Goal: Task Accomplishment & Management: Use online tool/utility

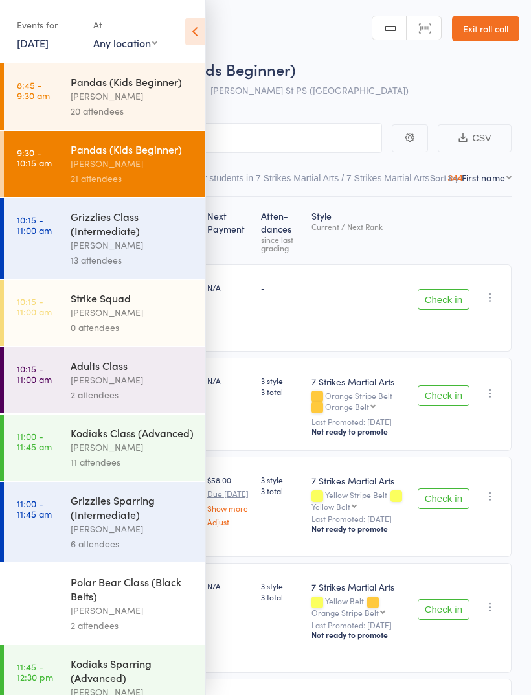
click at [139, 238] on div "Grizzlies Class (Intermediate)" at bounding box center [133, 223] width 124 height 29
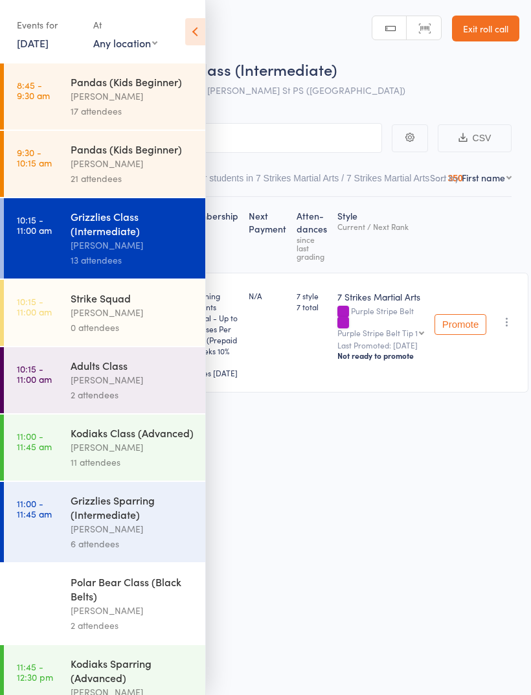
click at [200, 35] on icon at bounding box center [195, 31] width 20 height 27
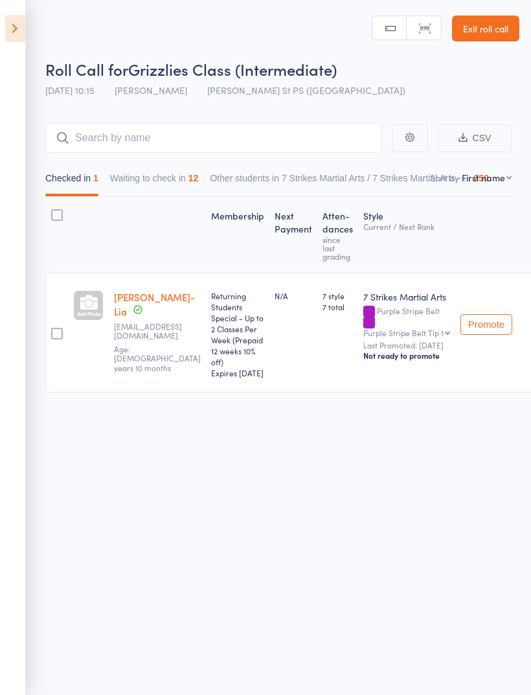
click at [178, 180] on button "Waiting to check in 12" at bounding box center [154, 182] width 89 height 30
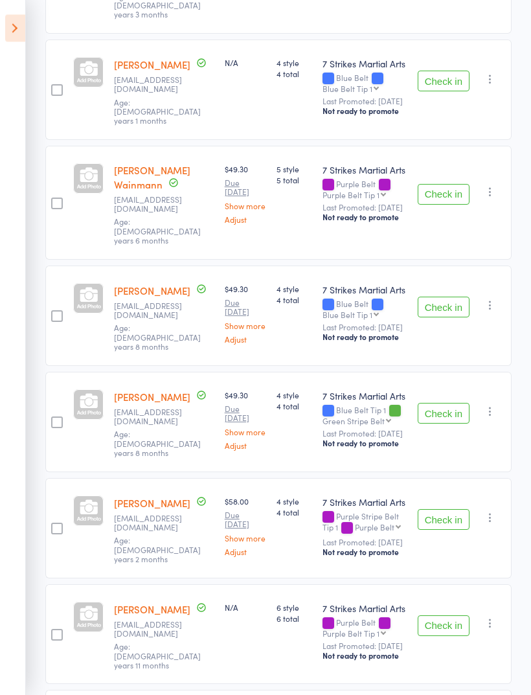
scroll to position [455, 0]
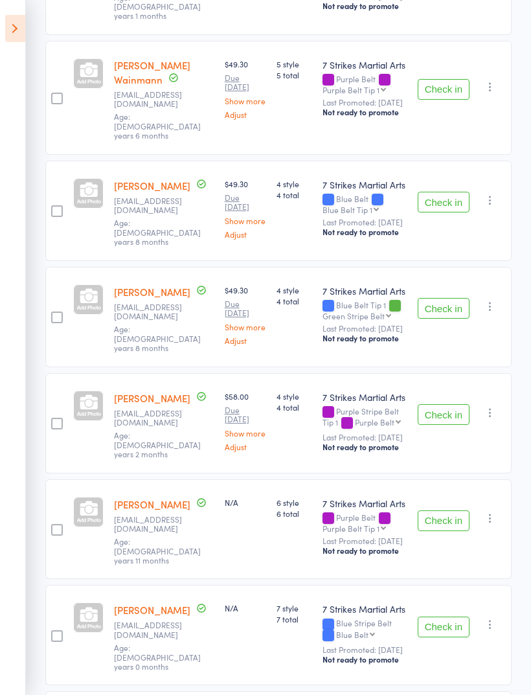
click at [448, 617] on button "Check in" at bounding box center [444, 627] width 52 height 21
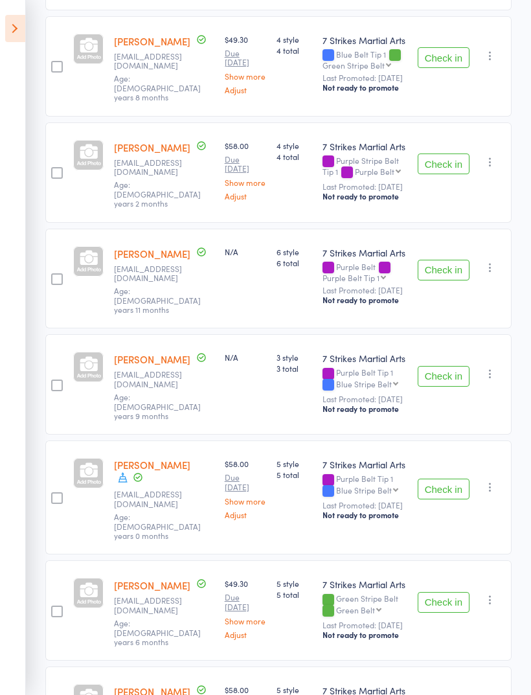
scroll to position [721, 0]
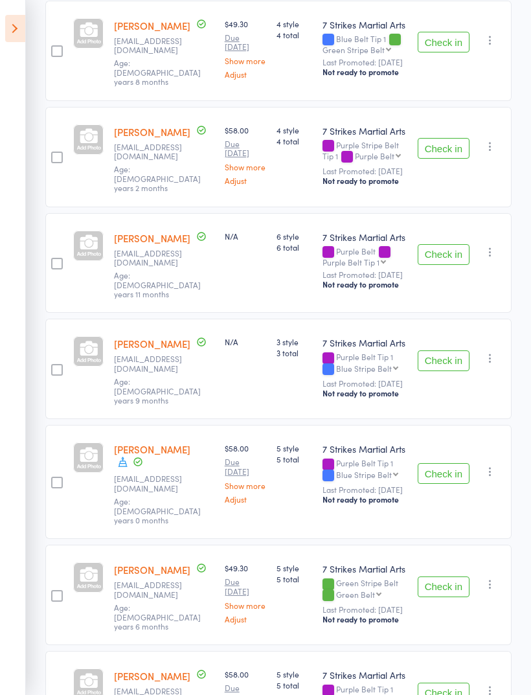
click at [490, 352] on icon "button" at bounding box center [490, 358] width 13 height 13
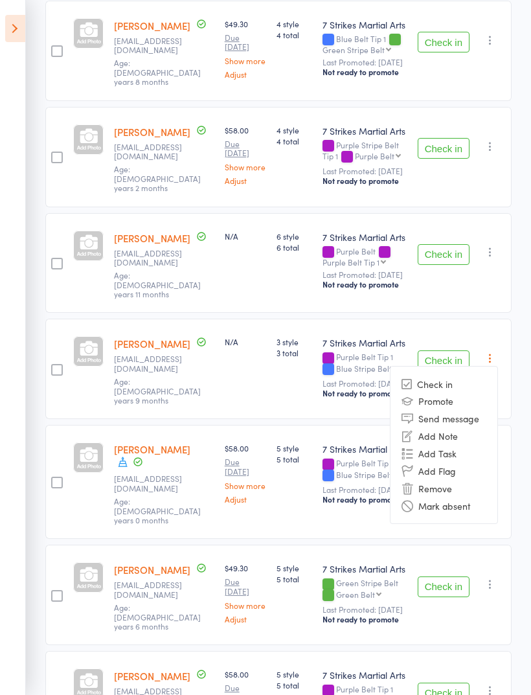
click at [458, 497] on li "Mark absent" at bounding box center [444, 505] width 107 height 17
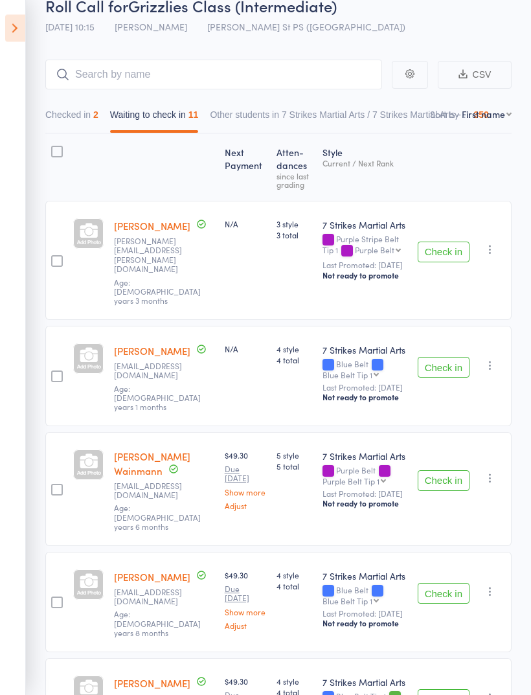
scroll to position [61, 0]
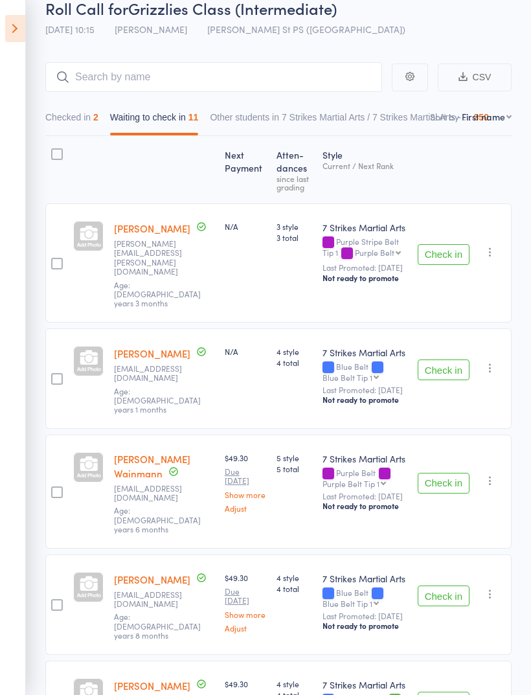
click at [489, 126] on button "Other students in 7 Strikes Martial Arts / 7 Strikes Martial Arts - ... 350" at bounding box center [349, 121] width 279 height 30
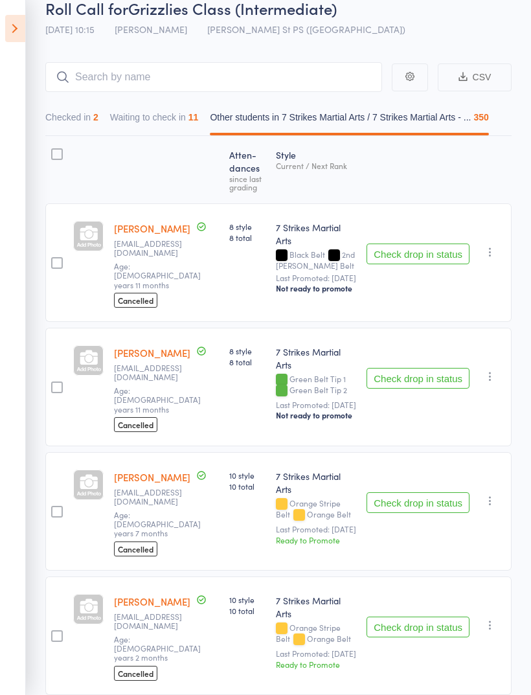
click at [489, 122] on div "350" at bounding box center [481, 117] width 15 height 10
click at [192, 125] on button "Waiting to check in 11" at bounding box center [154, 121] width 89 height 30
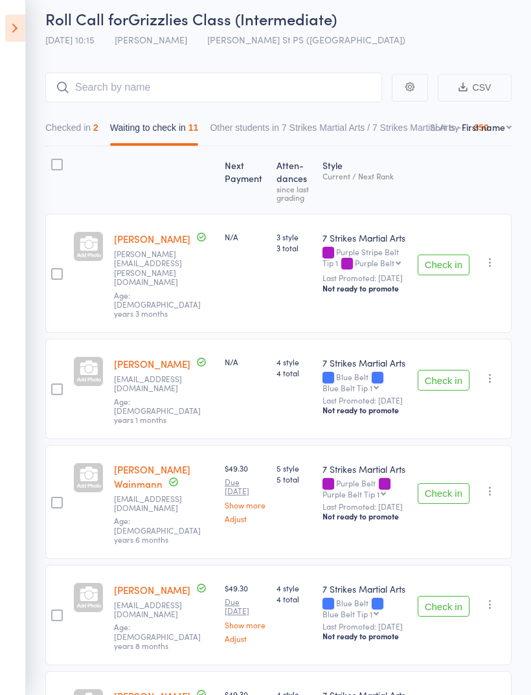
click at [480, 133] on select "First name Last name Birthday today? Behind on payments? Check in time Next pay…" at bounding box center [487, 127] width 50 height 13
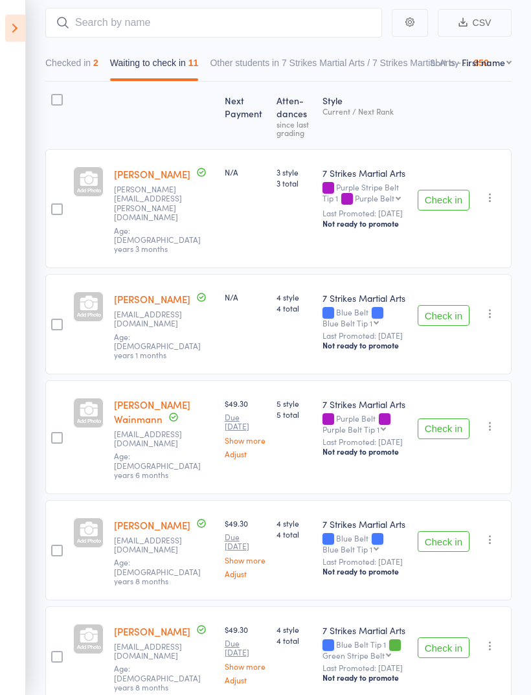
scroll to position [115, 0]
click at [289, 32] on input "search" at bounding box center [213, 23] width 337 height 30
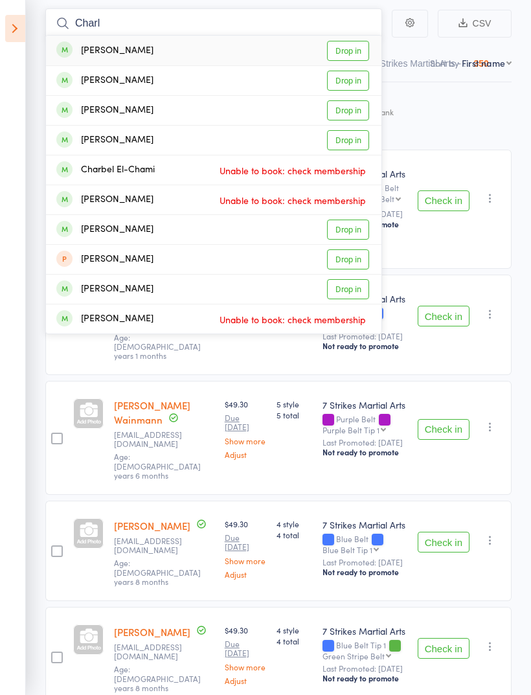
type input "Charl"
click at [355, 51] on link "Drop in" at bounding box center [348, 51] width 42 height 20
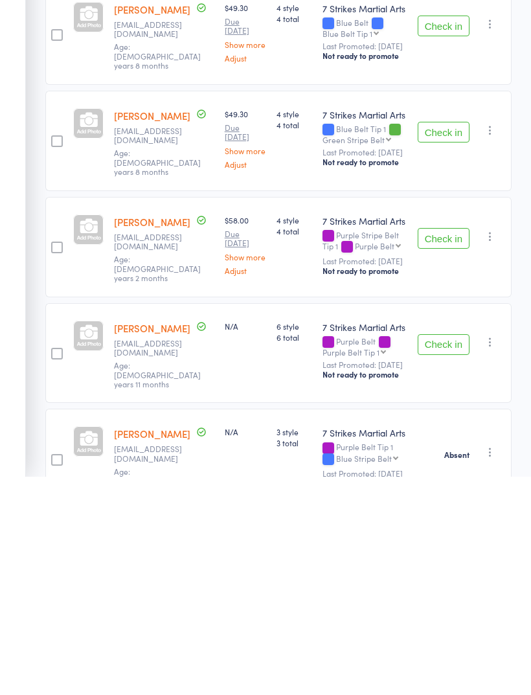
scroll to position [413, 0]
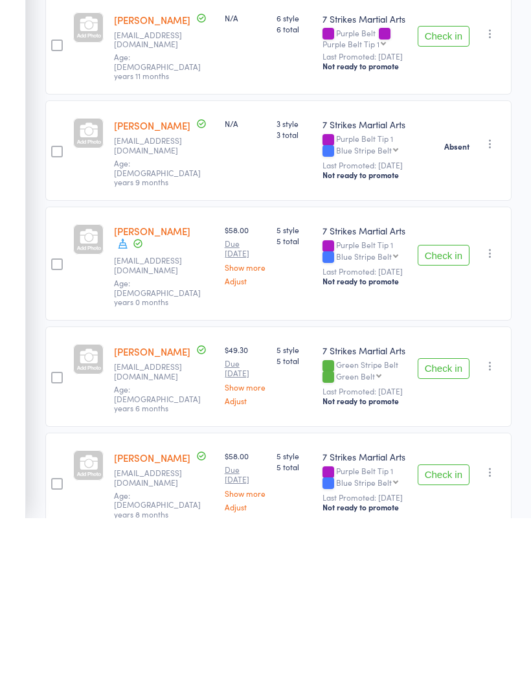
click at [441, 641] on button "Check in" at bounding box center [444, 651] width 52 height 21
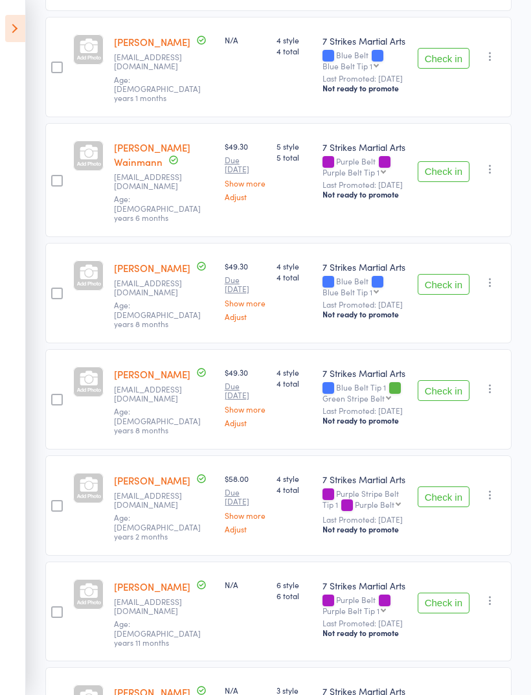
scroll to position [0, 0]
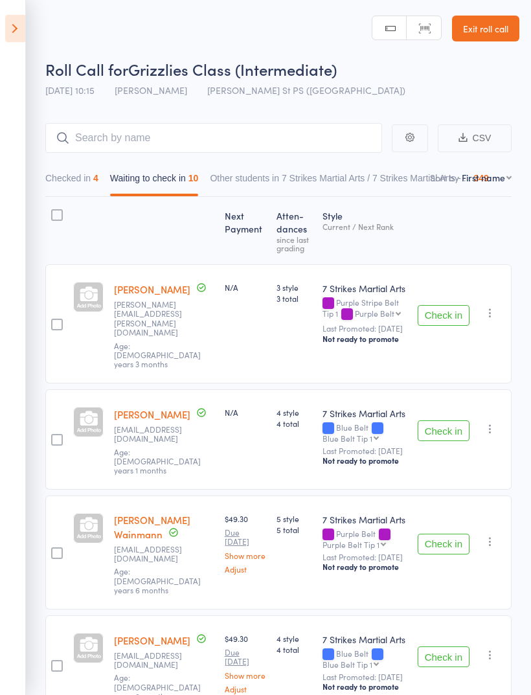
click at [452, 421] on button "Check in" at bounding box center [444, 431] width 52 height 21
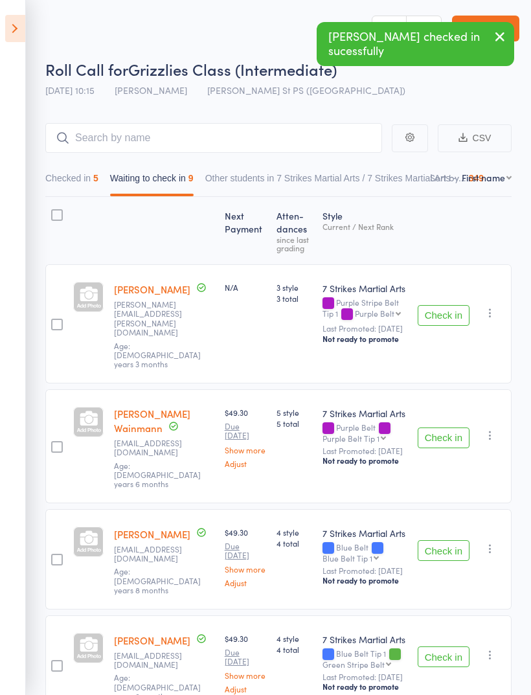
click at [462, 540] on button "Check in" at bounding box center [444, 550] width 52 height 21
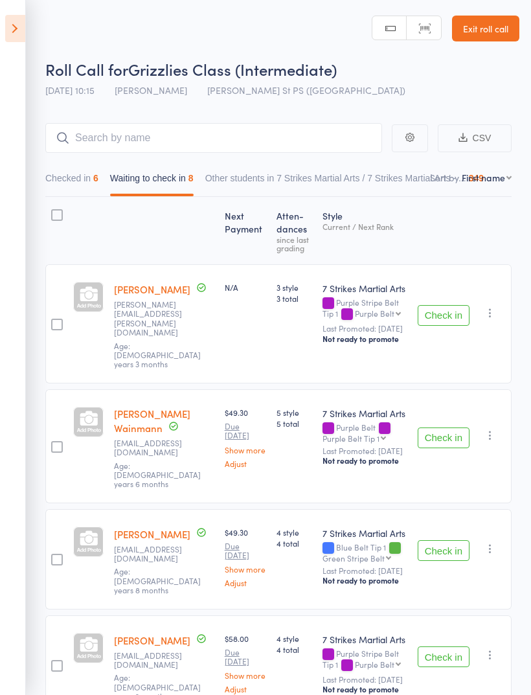
click at [445, 312] on button "Check in" at bounding box center [444, 315] width 52 height 21
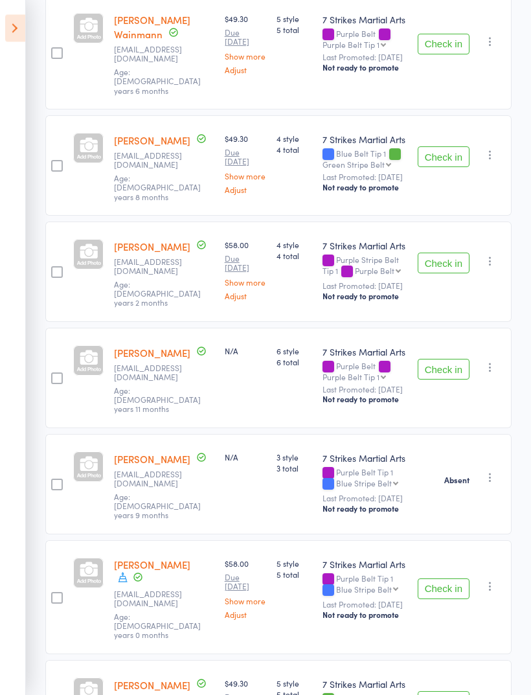
scroll to position [310, 0]
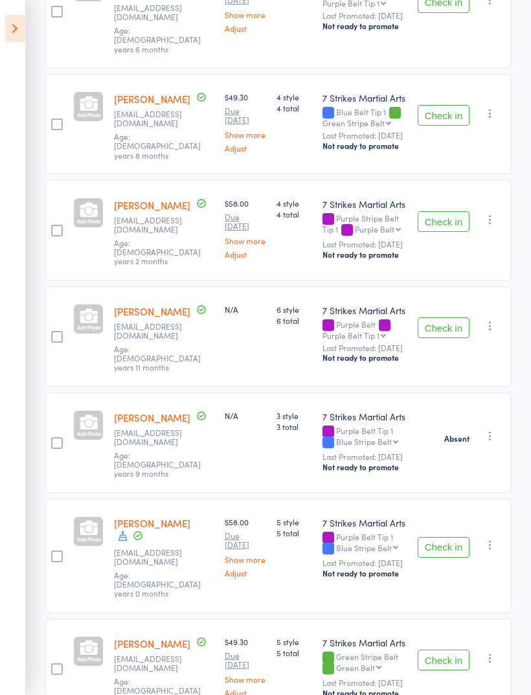
click at [454, 537] on button "Check in" at bounding box center [444, 547] width 52 height 21
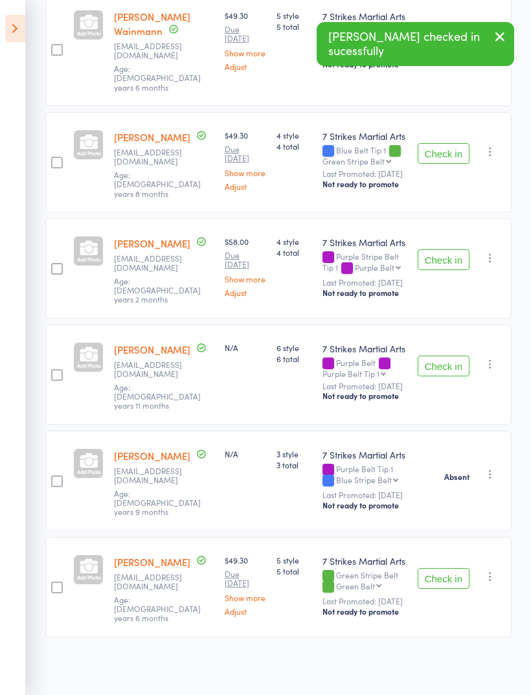
scroll to position [203, 0]
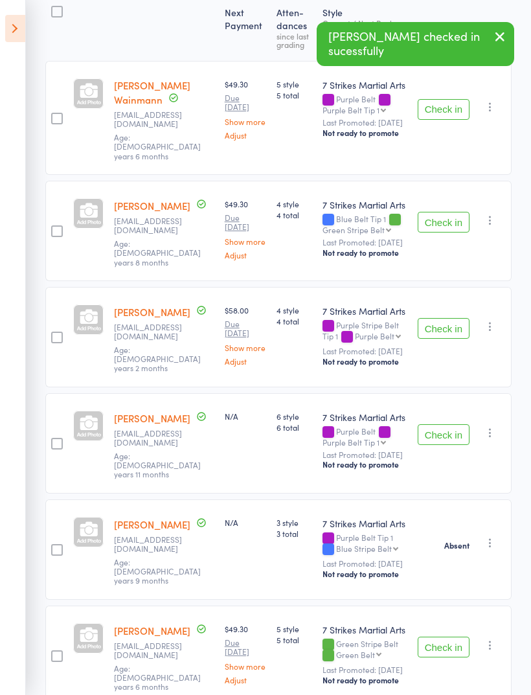
click at [493, 639] on icon "button" at bounding box center [490, 645] width 13 height 13
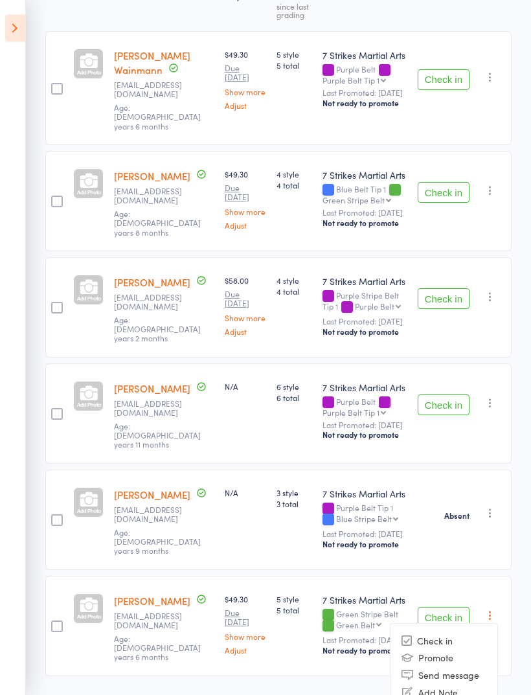
scroll to position [251, 0]
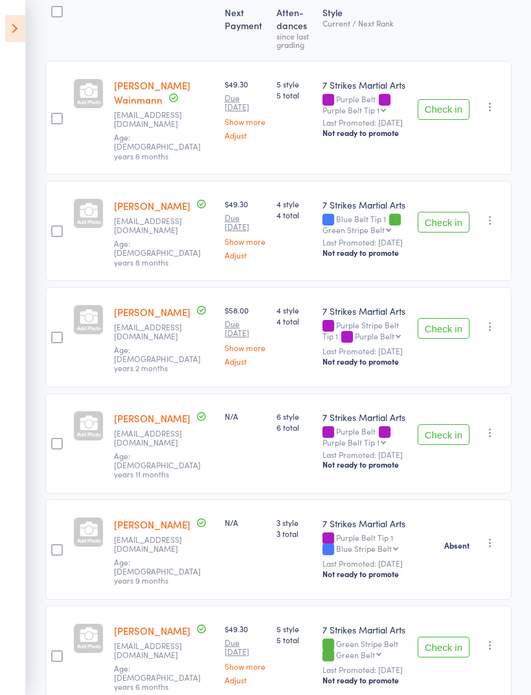
scroll to position [138, 0]
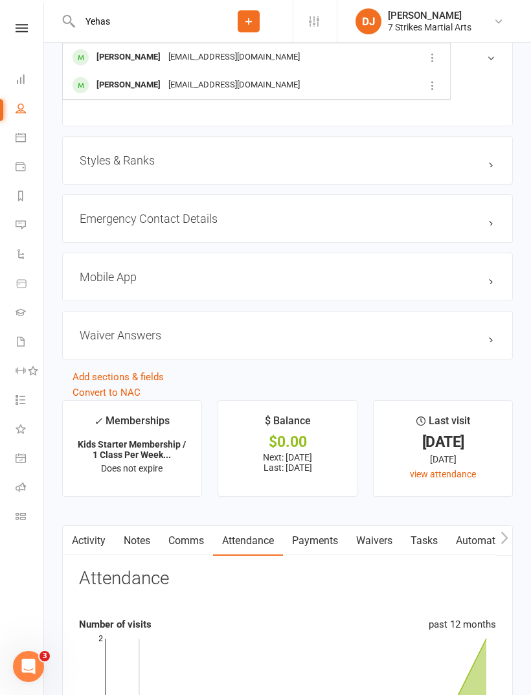
type input "Yehas"
click at [185, 61] on div "[EMAIL_ADDRESS][DOMAIN_NAME]" at bounding box center [234, 57] width 139 height 19
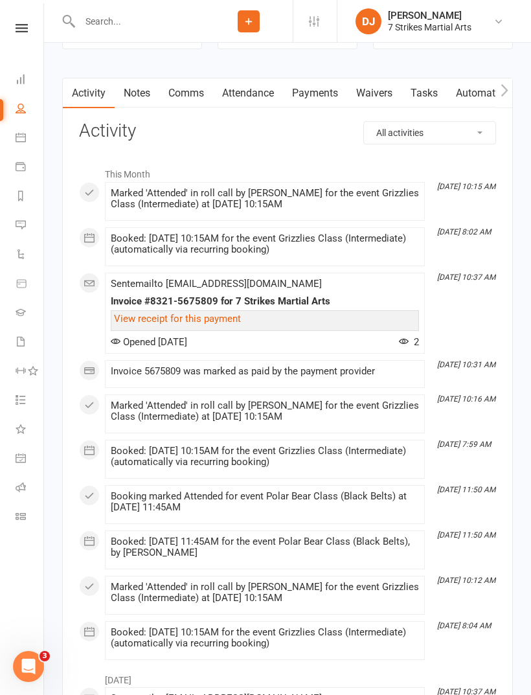
scroll to position [1438, 0]
click at [259, 104] on link "Attendance" at bounding box center [248, 93] width 70 height 30
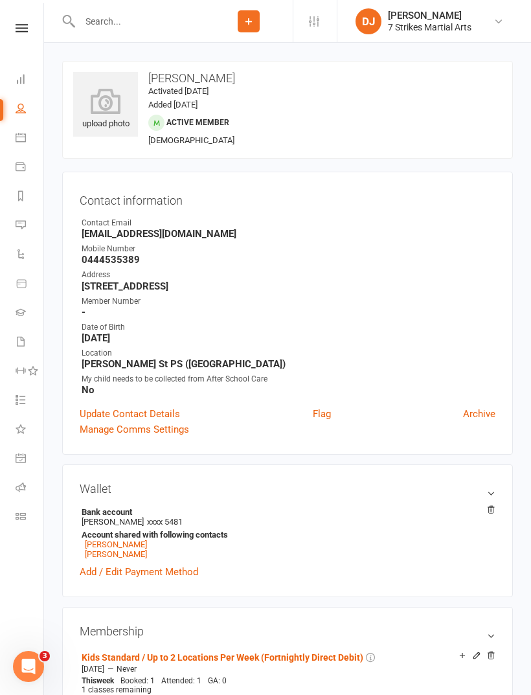
click at [148, 27] on input "text" at bounding box center [140, 21] width 129 height 18
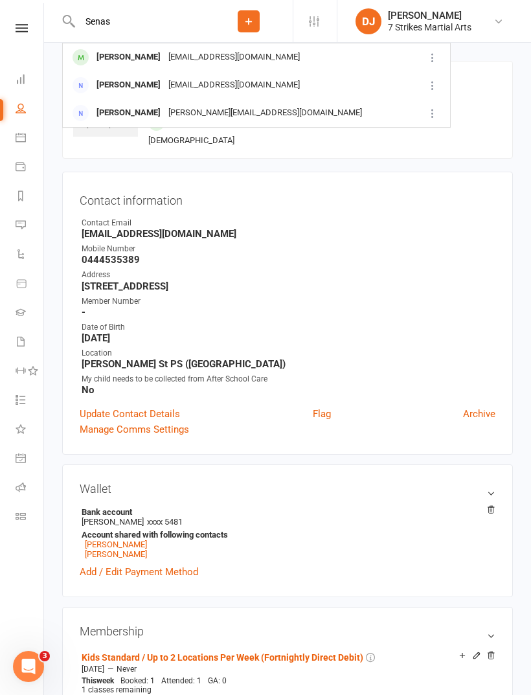
type input "Senas"
click at [189, 58] on div "[EMAIL_ADDRESS][DOMAIN_NAME]" at bounding box center [234, 57] width 139 height 19
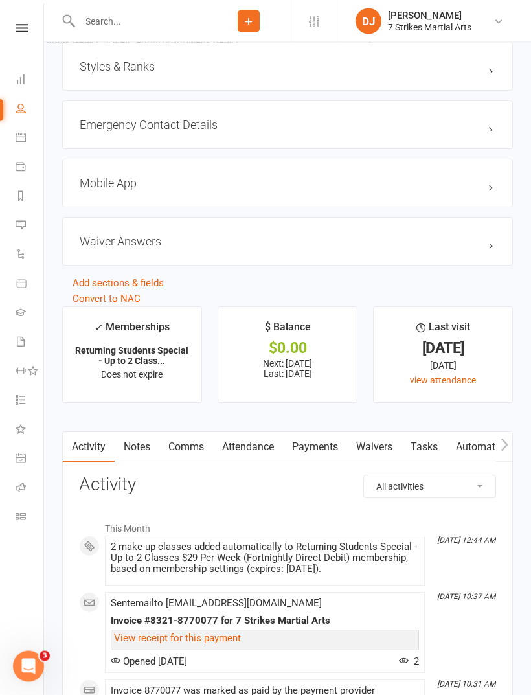
scroll to position [1082, 0]
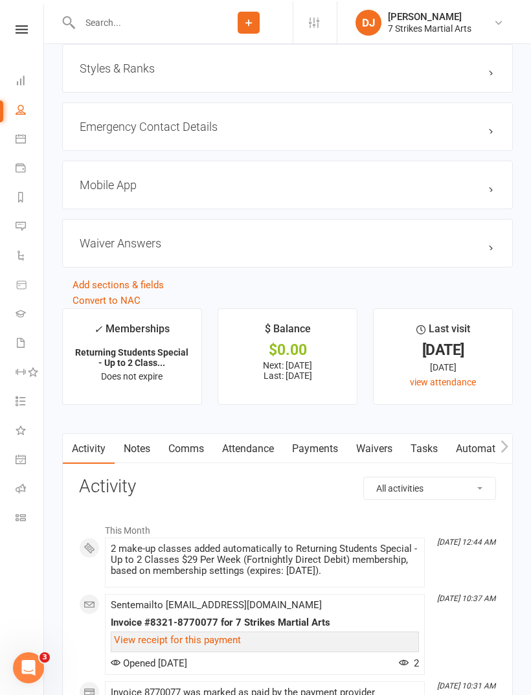
click at [260, 457] on link "Attendance" at bounding box center [248, 448] width 70 height 30
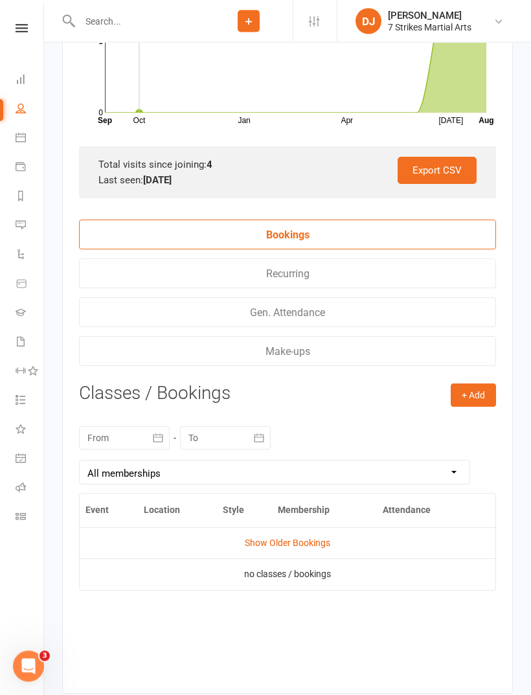
scroll to position [1683, 0]
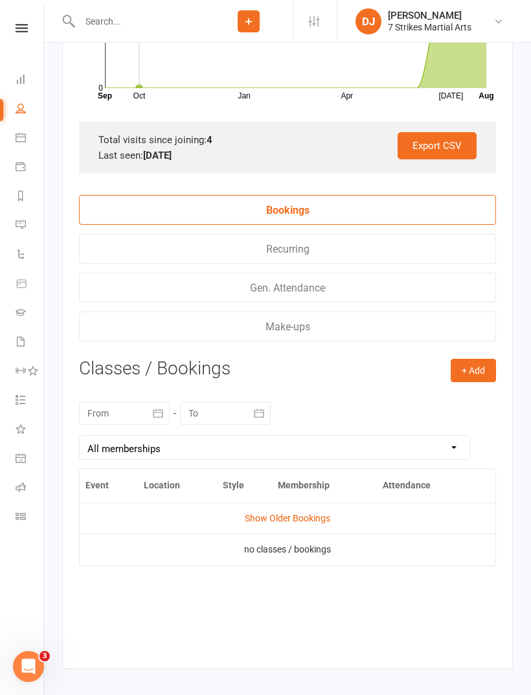
click at [306, 523] on link "Show Older Bookings" at bounding box center [288, 518] width 86 height 10
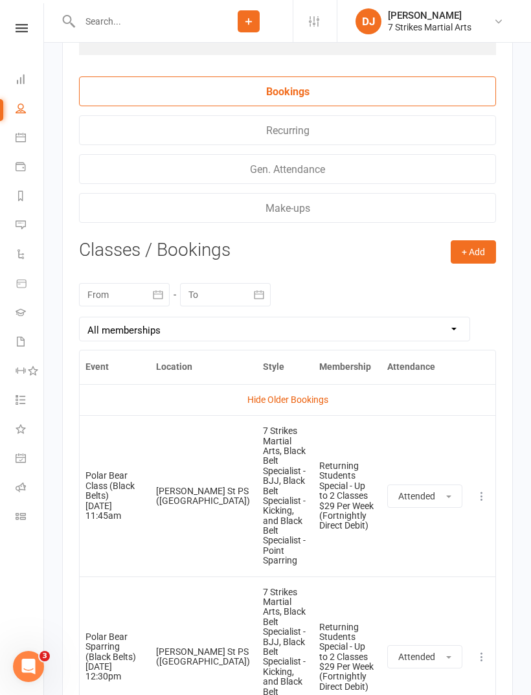
scroll to position [2017, 0]
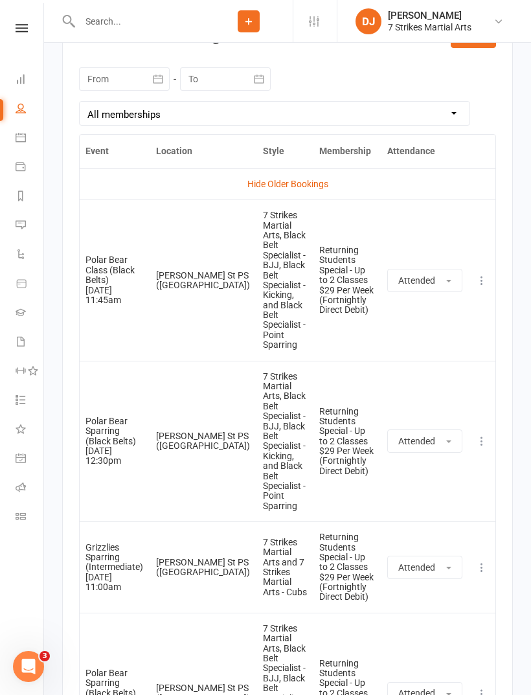
click at [489, 274] on icon at bounding box center [482, 280] width 13 height 13
click at [421, 319] on link "View event" at bounding box center [425, 332] width 128 height 26
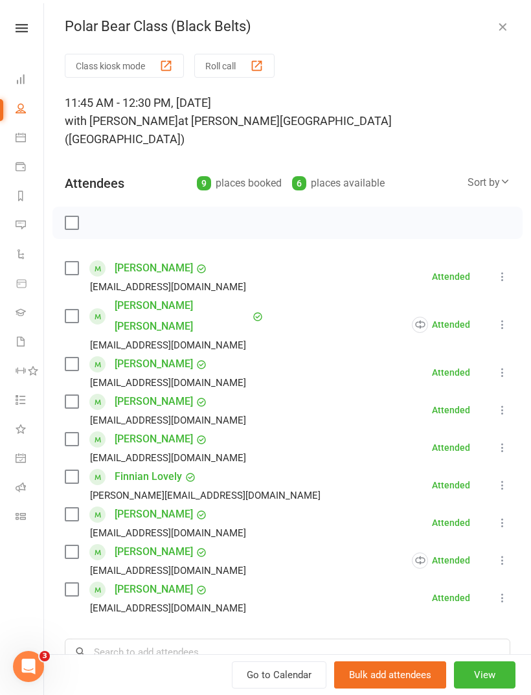
click at [501, 404] on icon at bounding box center [502, 410] width 13 height 13
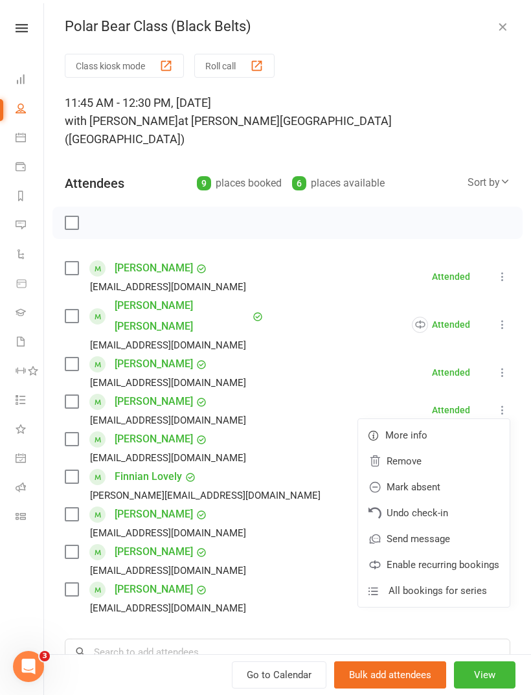
click at [470, 552] on link "Enable recurring bookings" at bounding box center [434, 565] width 152 height 26
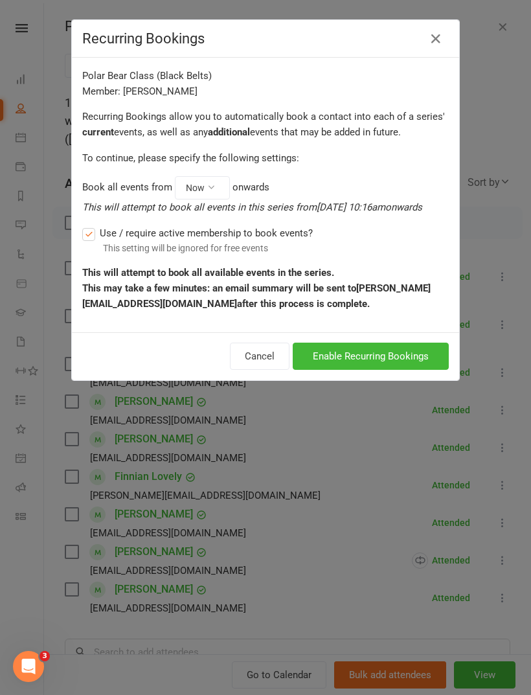
click at [412, 370] on button "Enable Recurring Bookings" at bounding box center [371, 356] width 156 height 27
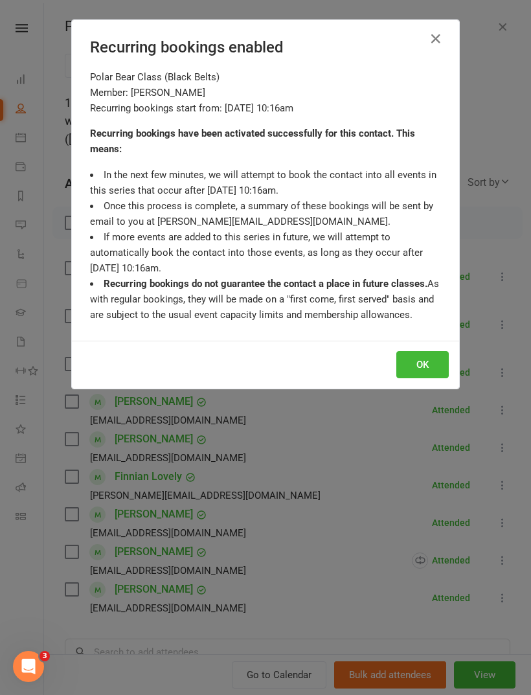
click at [435, 367] on button "OK" at bounding box center [423, 364] width 52 height 27
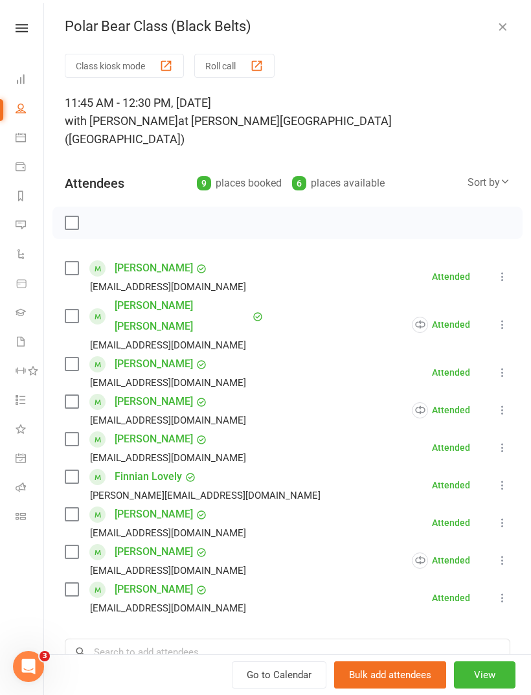
click at [508, 25] on icon "button" at bounding box center [502, 26] width 13 height 13
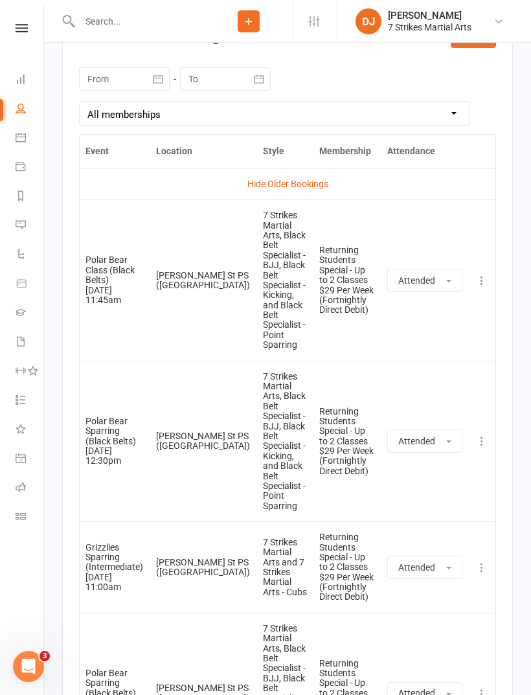
click at [487, 688] on icon at bounding box center [482, 694] width 13 height 13
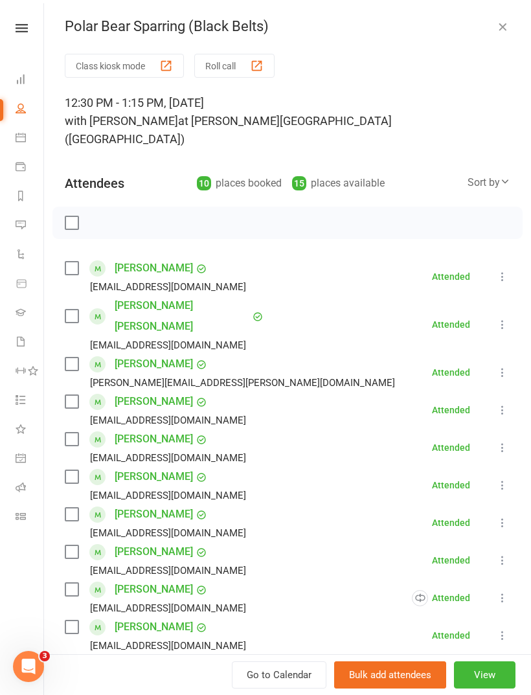
click at [504, 404] on icon at bounding box center [502, 410] width 13 height 13
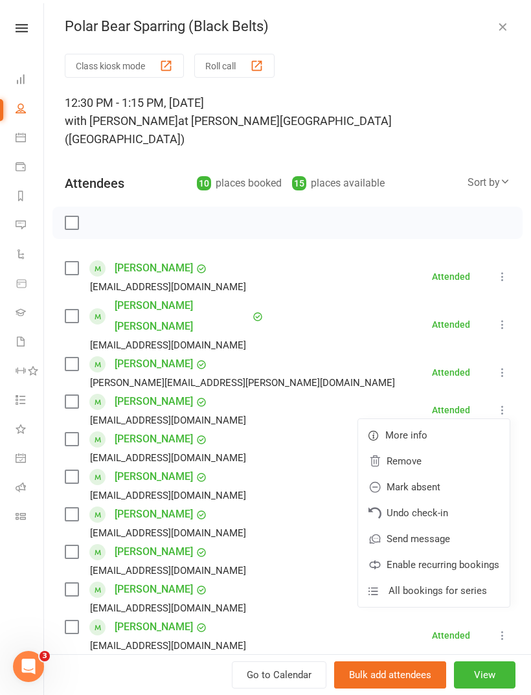
click at [453, 552] on link "Enable recurring bookings" at bounding box center [434, 565] width 152 height 26
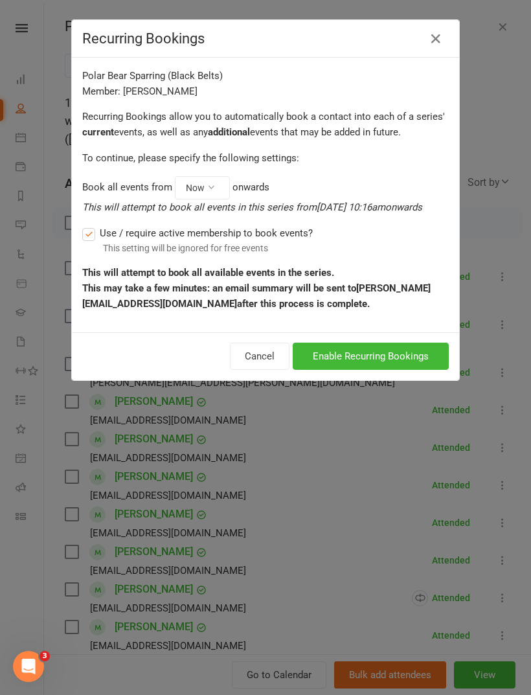
click at [422, 369] on button "Enable Recurring Bookings" at bounding box center [371, 356] width 156 height 27
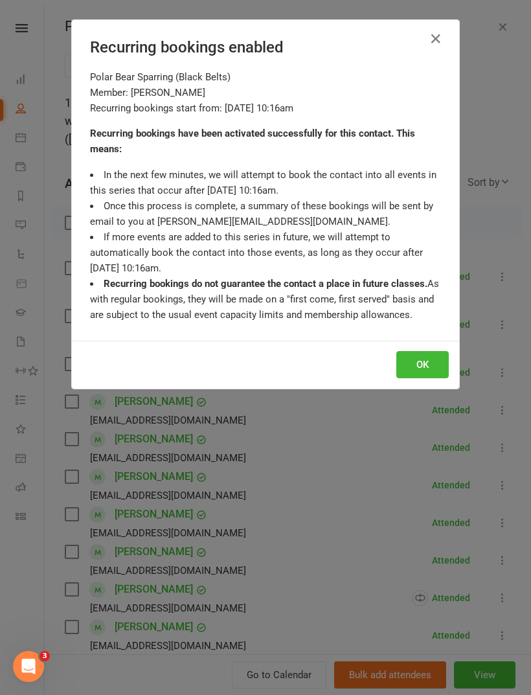
click at [445, 359] on button "OK" at bounding box center [423, 364] width 52 height 27
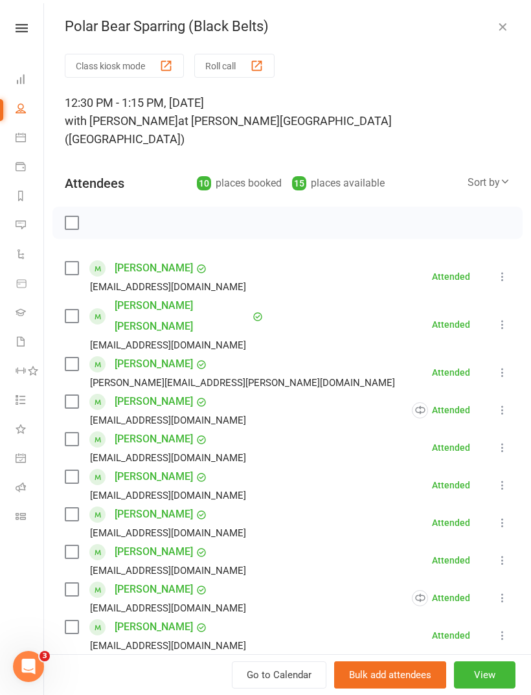
click at [504, 27] on icon "button" at bounding box center [502, 26] width 13 height 13
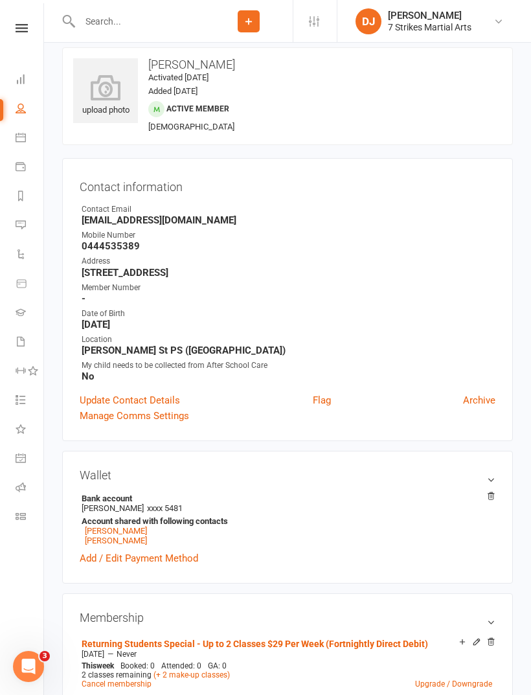
scroll to position [21, 0]
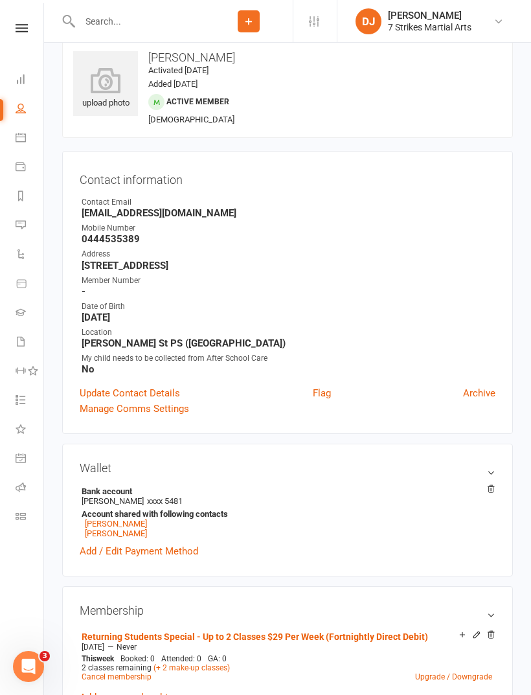
click at [29, 19] on nav "Clubworx Dashboard People Calendar Payments Reports Messages Automations Produc…" at bounding box center [22, 350] width 44 height 695
click at [27, 30] on icon at bounding box center [22, 28] width 12 height 8
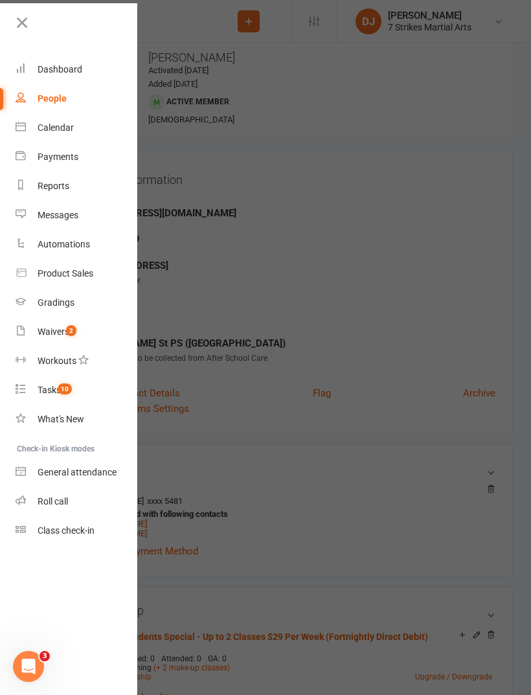
click at [81, 500] on link "Roll call" at bounding box center [77, 501] width 122 height 29
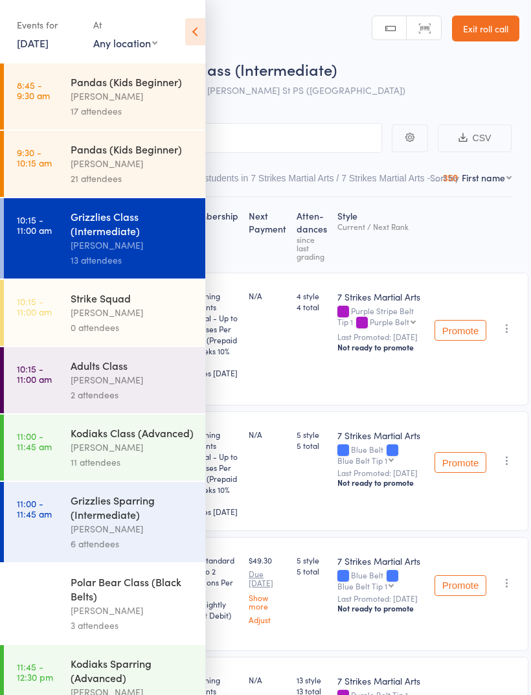
click at [132, 387] on div "[PERSON_NAME]" at bounding box center [133, 380] width 124 height 15
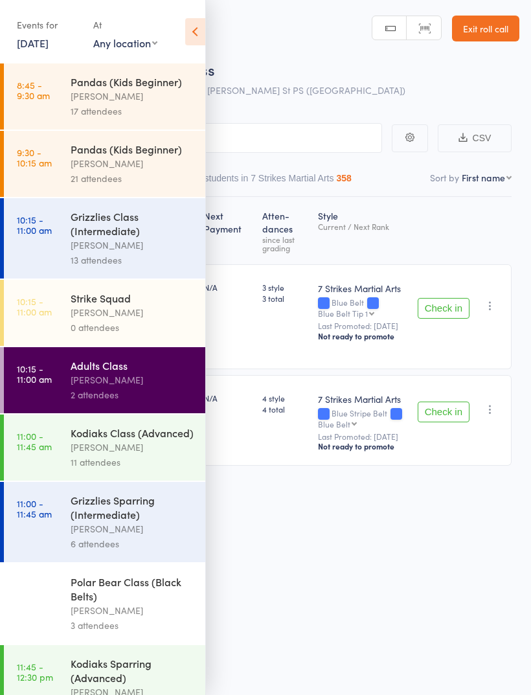
click at [194, 32] on icon at bounding box center [195, 31] width 20 height 27
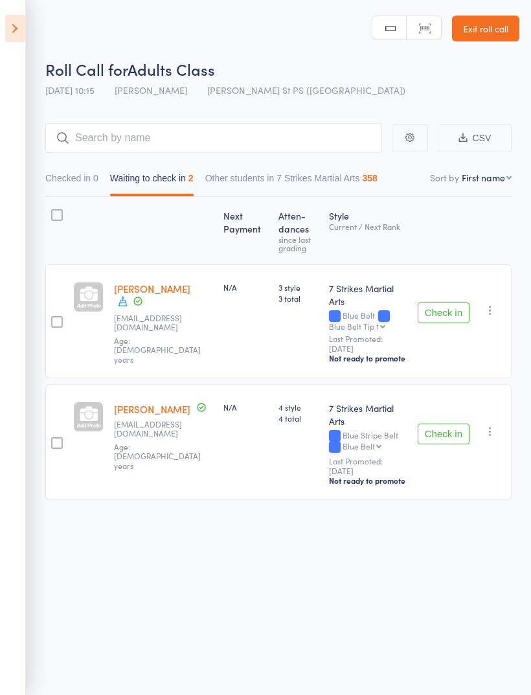
click at [454, 424] on button "Check in" at bounding box center [444, 434] width 52 height 21
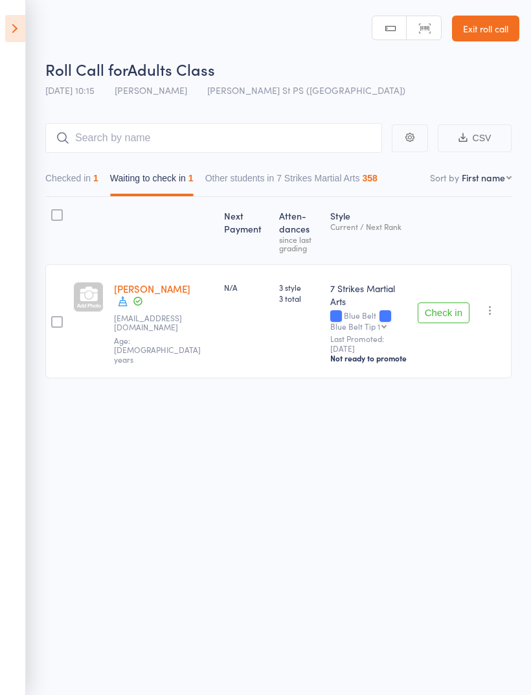
click at [85, 192] on button "Checked in 1" at bounding box center [71, 182] width 53 height 30
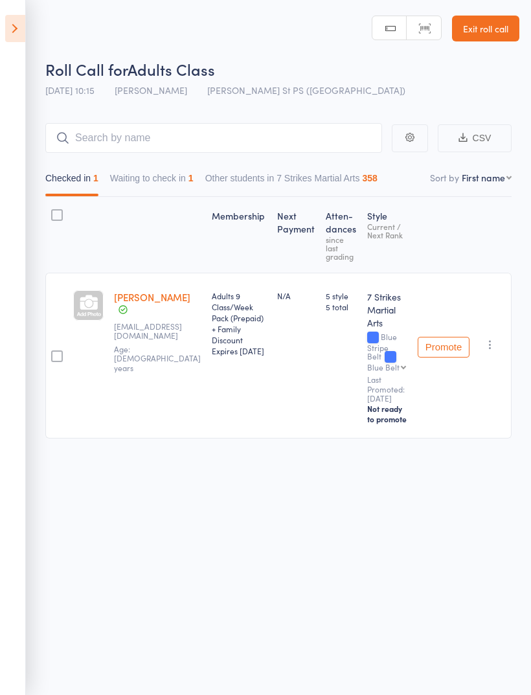
click at [25, 31] on icon at bounding box center [15, 28] width 20 height 27
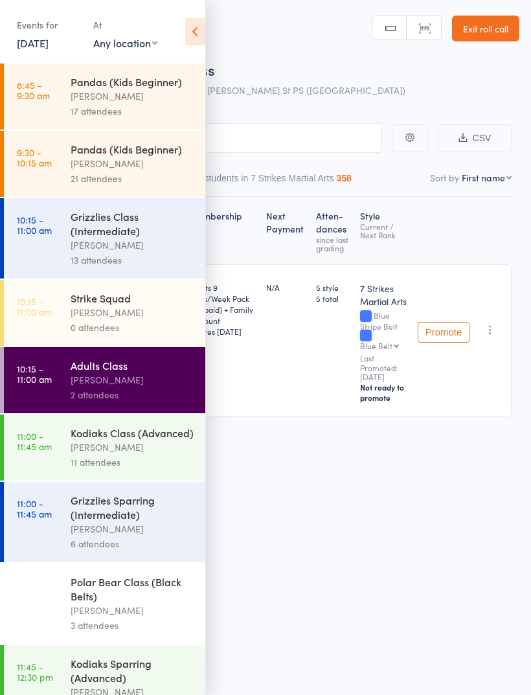
click at [152, 244] on div "[PERSON_NAME]" at bounding box center [133, 245] width 124 height 15
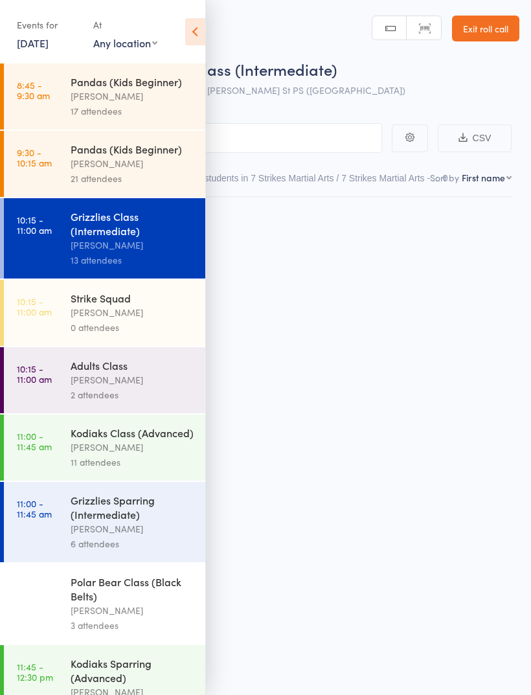
click at [200, 36] on icon at bounding box center [195, 31] width 20 height 27
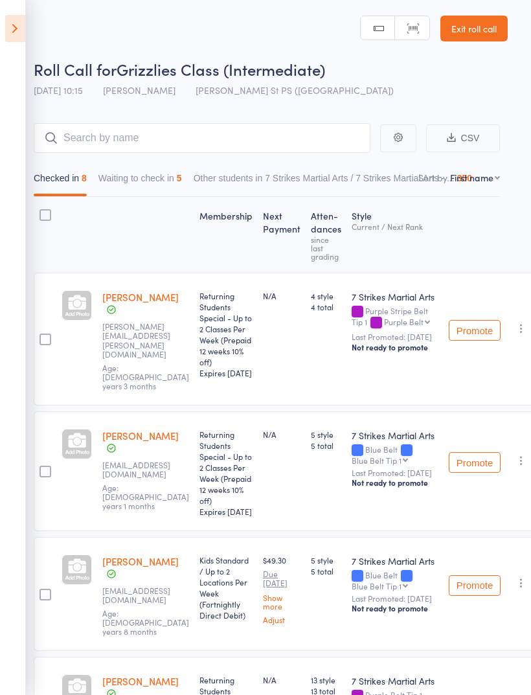
scroll to position [0, 11]
click at [178, 147] on input "search" at bounding box center [202, 138] width 337 height 30
click at [172, 181] on button "Waiting to check in 5" at bounding box center [141, 182] width 84 height 30
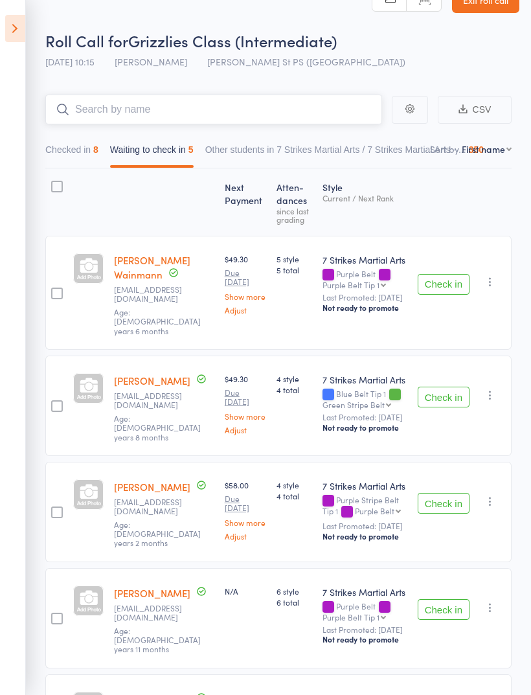
scroll to position [18, 0]
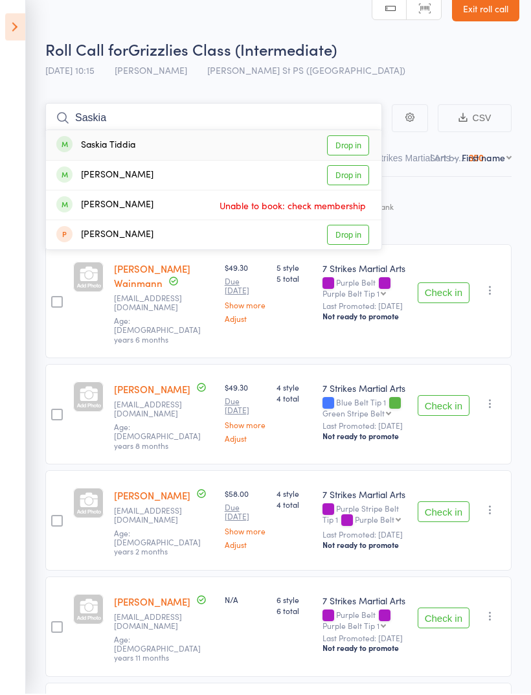
type input "Saskia"
click at [353, 143] on link "Drop in" at bounding box center [348, 147] width 42 height 20
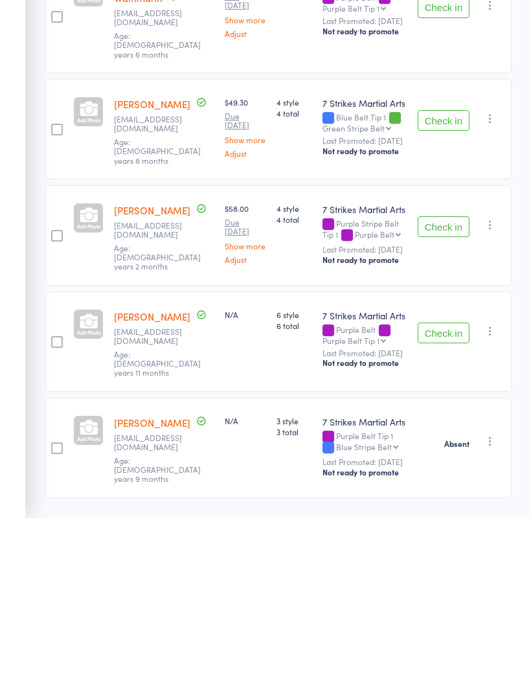
scroll to position [138, 0]
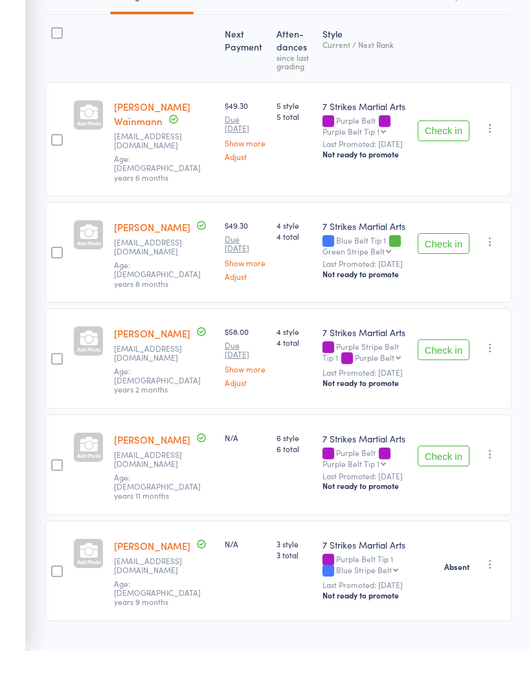
click at [454, 384] on button "Check in" at bounding box center [444, 394] width 52 height 21
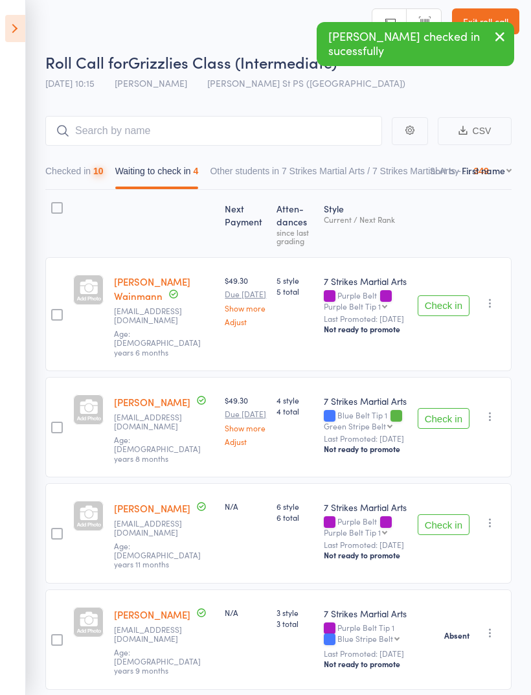
click at [443, 417] on button "Check in" at bounding box center [444, 418] width 52 height 21
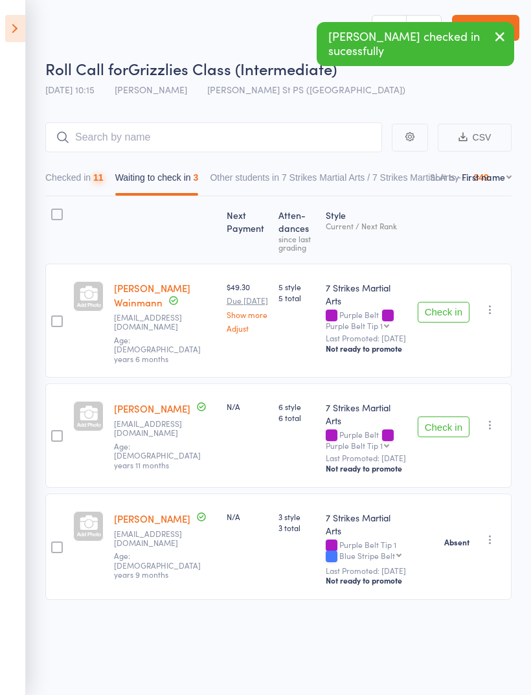
scroll to position [9, 0]
click at [82, 180] on button "Checked in 11" at bounding box center [74, 181] width 58 height 30
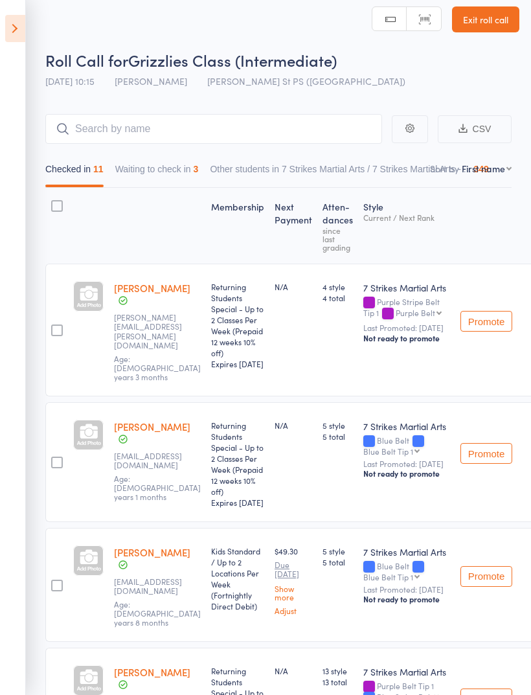
click at [185, 174] on button "Waiting to check in 3" at bounding box center [157, 172] width 84 height 30
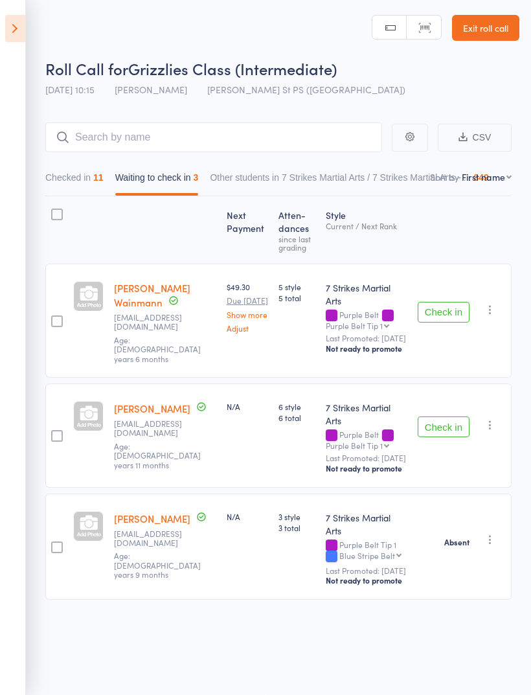
click at [88, 189] on button "Checked in 11" at bounding box center [74, 181] width 58 height 30
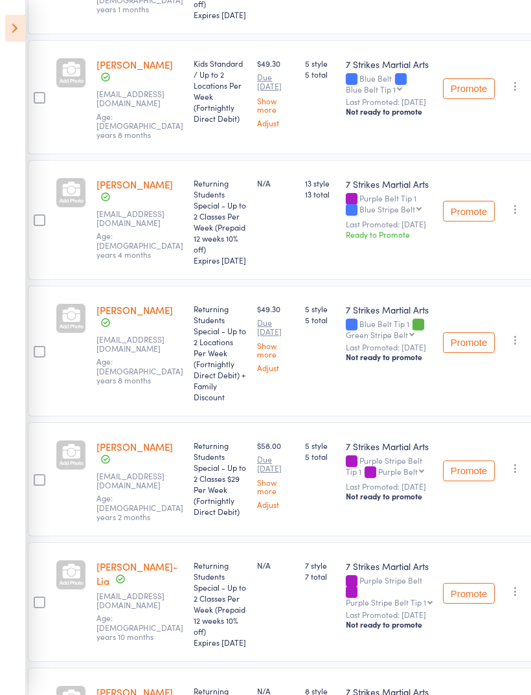
scroll to position [497, 17]
click at [517, 348] on button "button" at bounding box center [516, 340] width 16 height 16
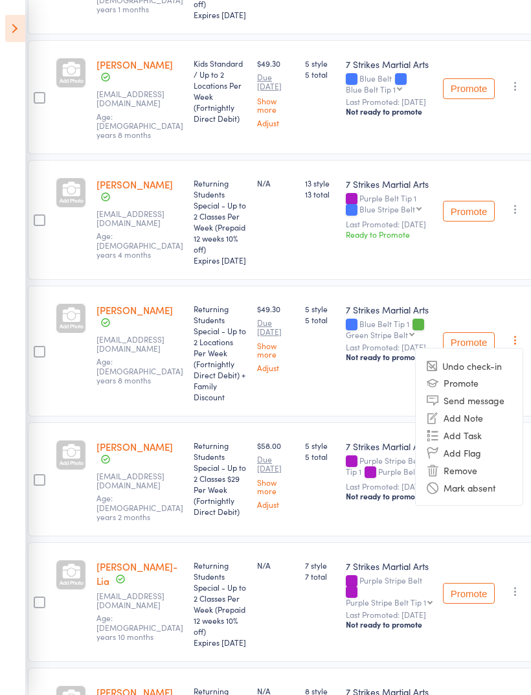
click at [483, 374] on li "Undo check-in" at bounding box center [469, 366] width 107 height 16
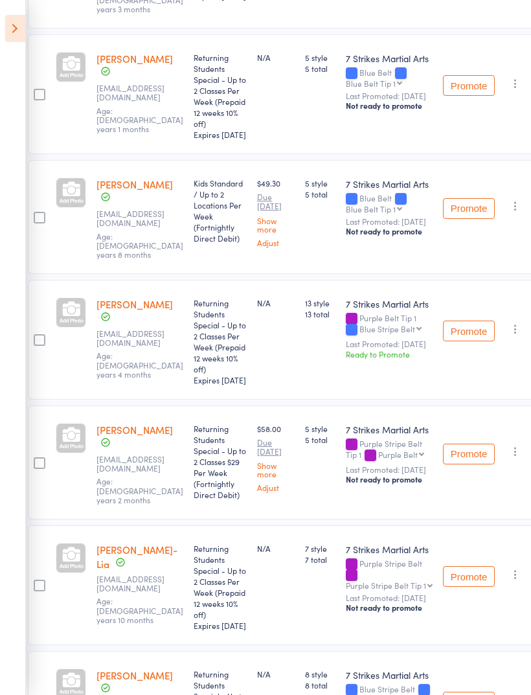
scroll to position [0, 17]
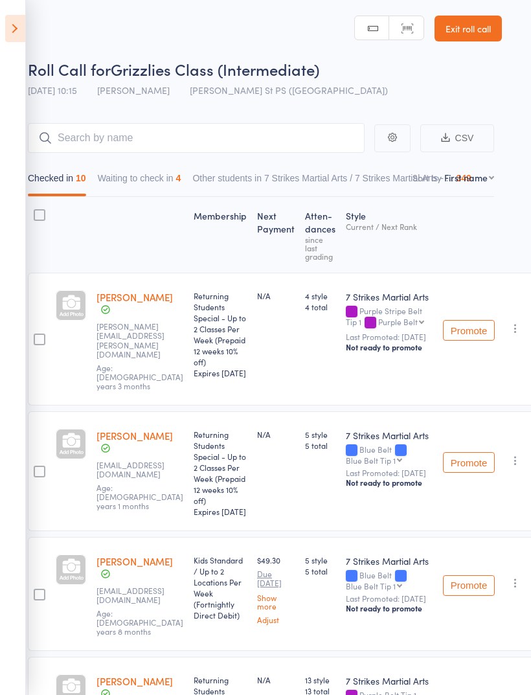
click at [20, 39] on icon at bounding box center [15, 28] width 20 height 27
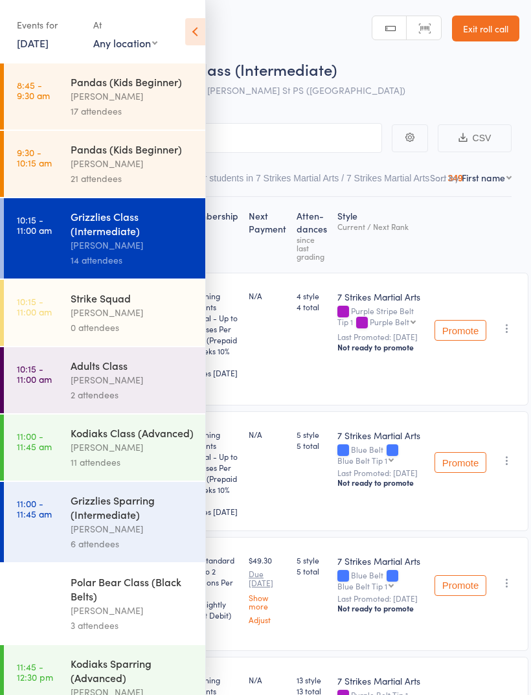
click at [152, 402] on div "2 attendees" at bounding box center [133, 394] width 124 height 15
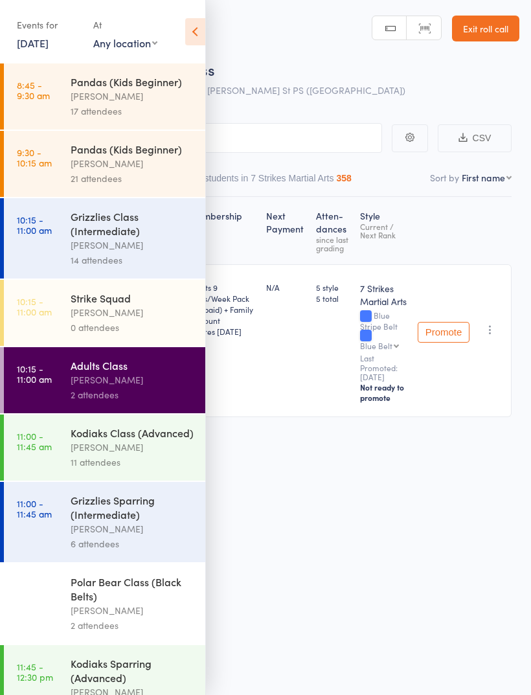
click at [196, 34] on icon at bounding box center [195, 31] width 20 height 27
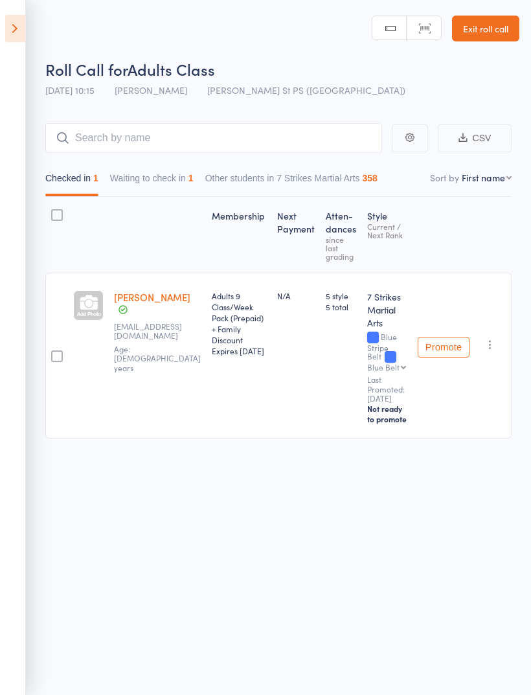
click at [181, 185] on button "Waiting to check in 1" at bounding box center [152, 182] width 84 height 30
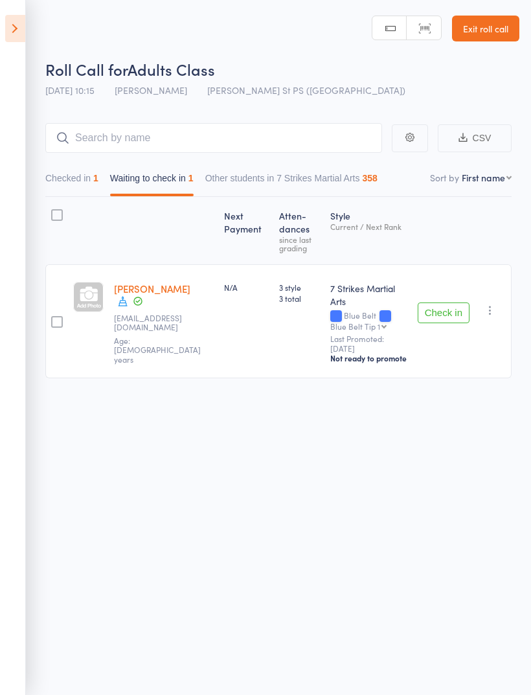
click at [450, 316] on button "Check in" at bounding box center [444, 313] width 52 height 21
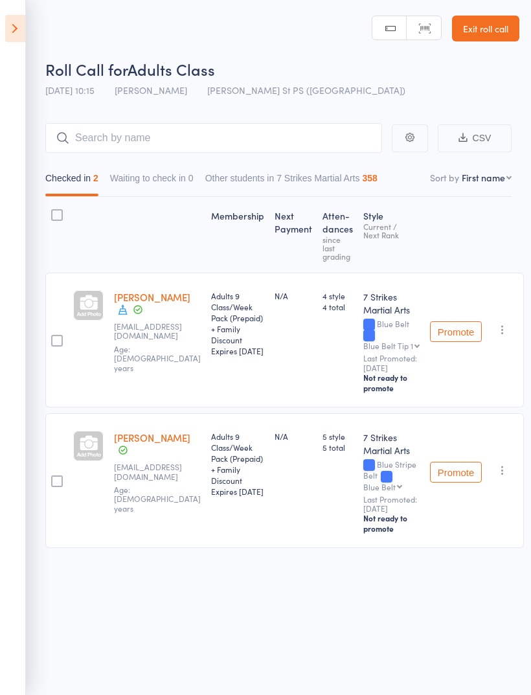
click at [8, 37] on icon at bounding box center [15, 28] width 20 height 27
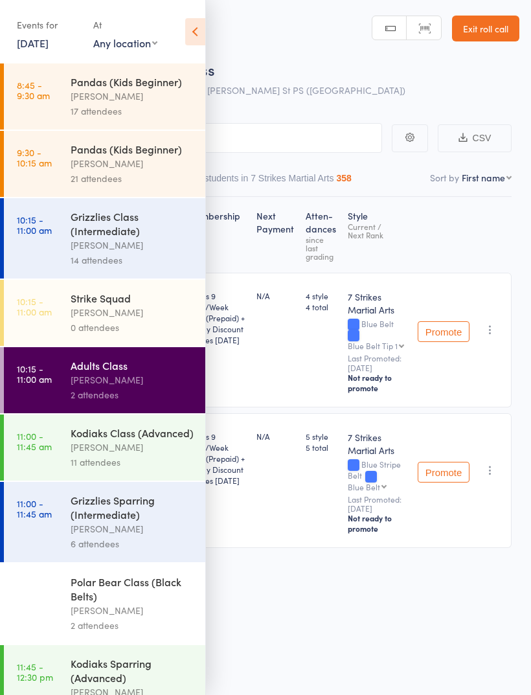
click at [55, 432] on link "11:00 - 11:45 am Kodiaks Class (Advanced) Daniel Jancek 11 attendees" at bounding box center [105, 448] width 202 height 66
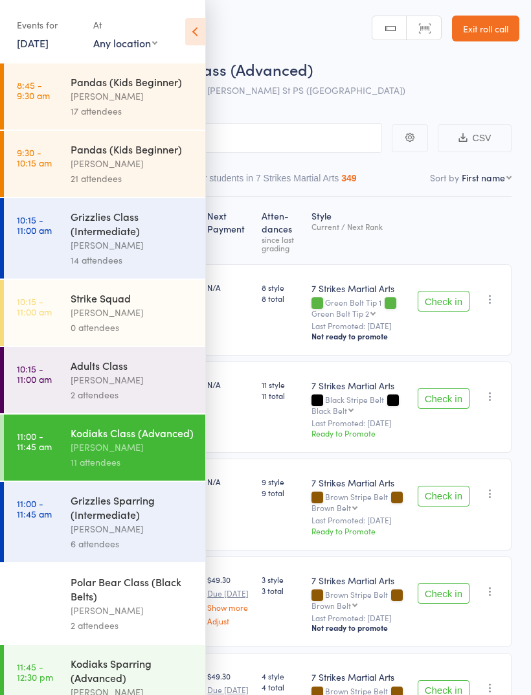
click at [188, 38] on icon at bounding box center [195, 31] width 20 height 27
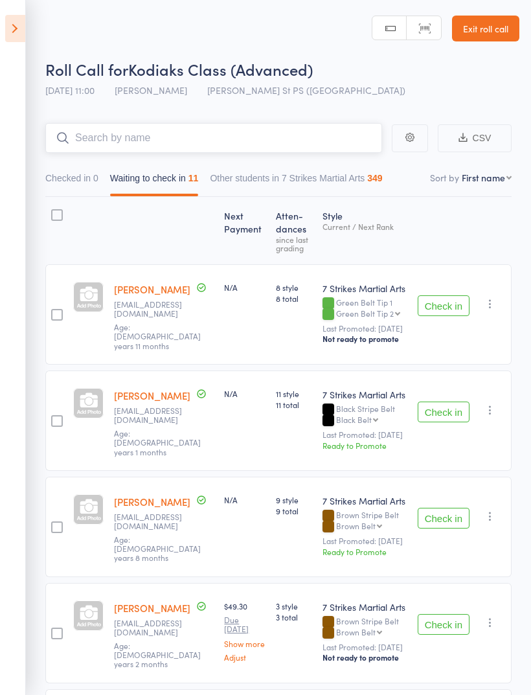
click at [292, 125] on input "search" at bounding box center [213, 138] width 337 height 30
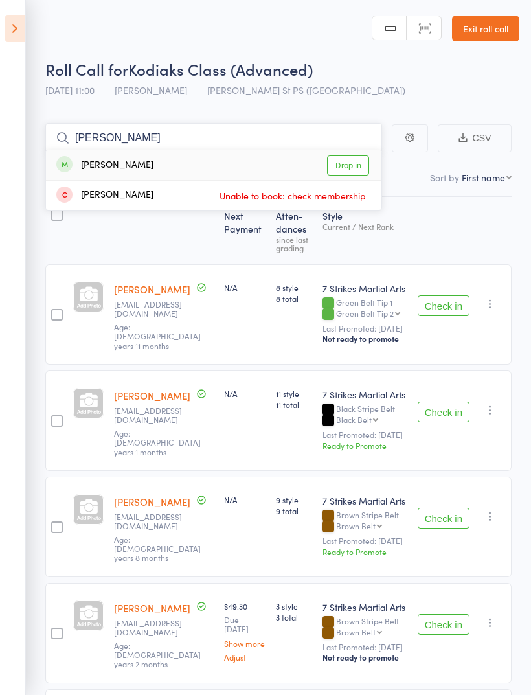
type input "Hugo"
click at [354, 164] on link "Drop in" at bounding box center [348, 166] width 42 height 20
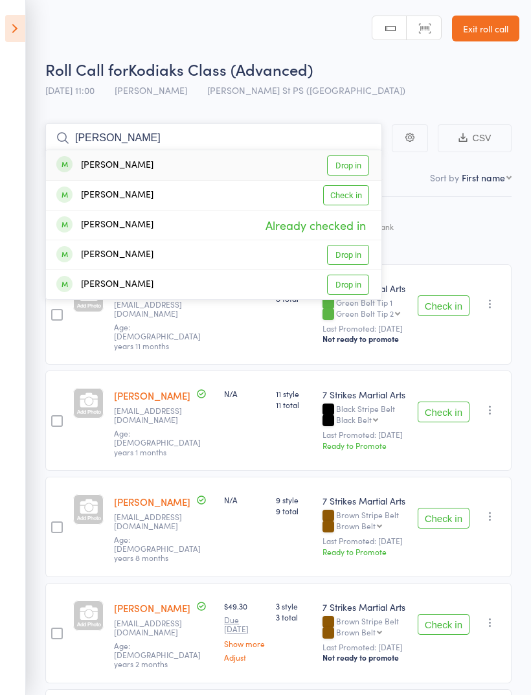
type input "Hann"
click at [352, 163] on link "Drop in" at bounding box center [348, 166] width 42 height 20
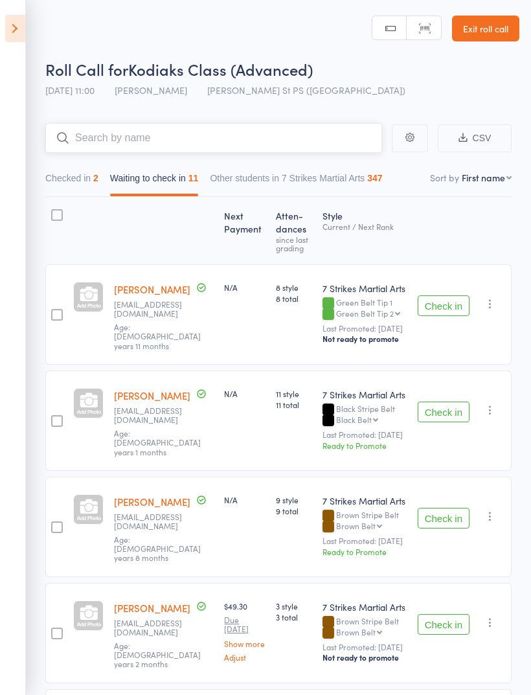
click at [69, 177] on button "Checked in 2" at bounding box center [71, 182] width 53 height 30
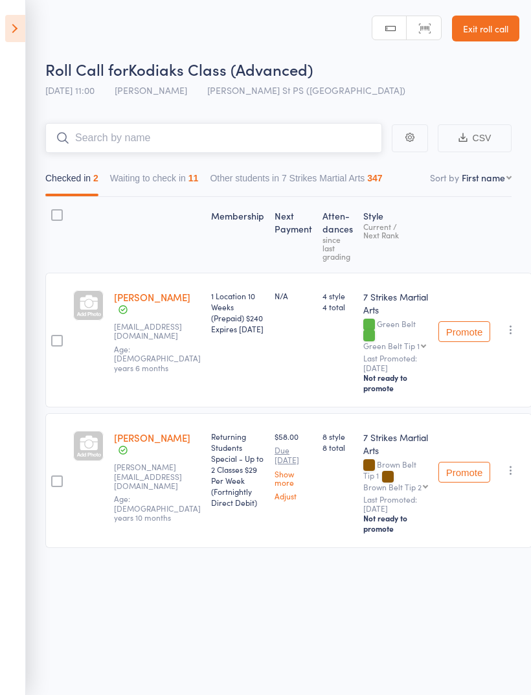
click at [114, 146] on input "search" at bounding box center [213, 138] width 337 height 30
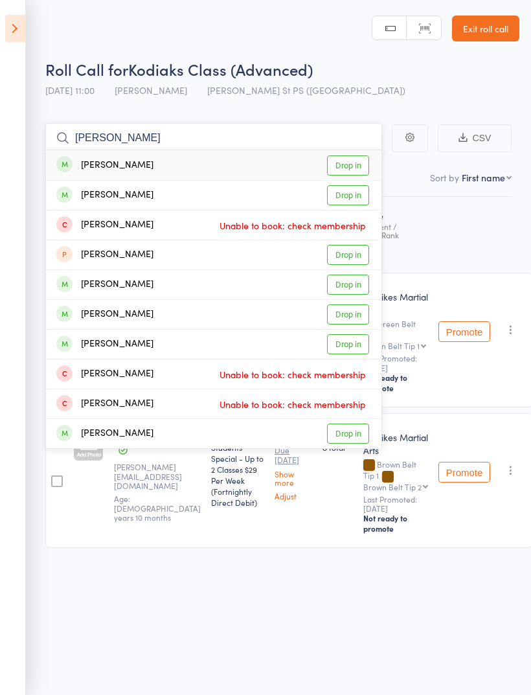
type input "Ja"
click at [351, 439] on link "Drop in" at bounding box center [348, 434] width 42 height 20
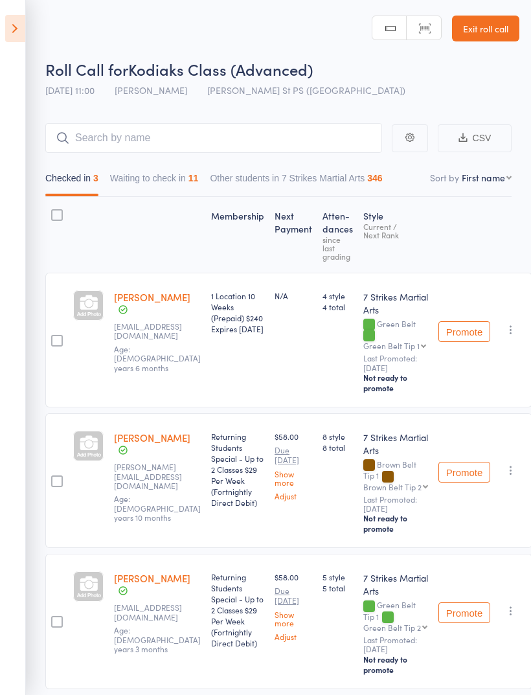
click at [8, 26] on icon at bounding box center [15, 28] width 20 height 27
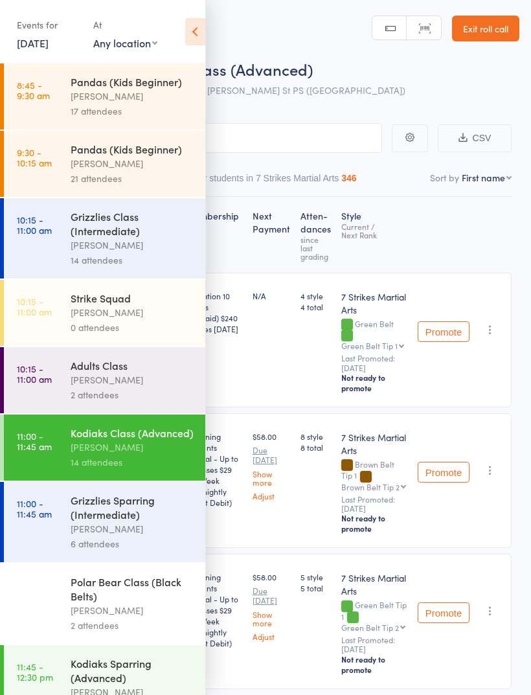
click at [139, 522] on div "Grizzlies Sparring (Intermediate)" at bounding box center [133, 507] width 124 height 29
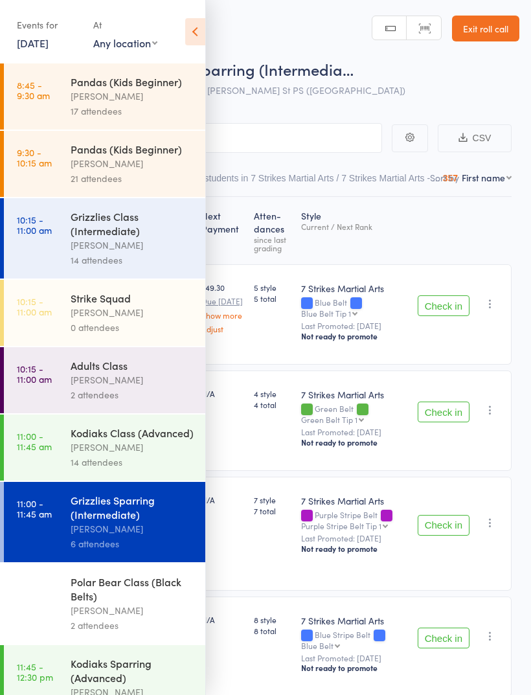
click at [124, 434] on div "Kodiaks Class (Advanced)" at bounding box center [133, 433] width 124 height 14
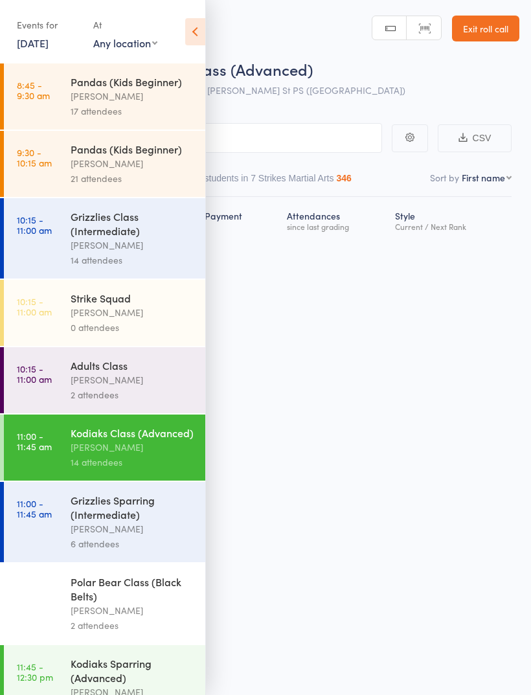
click at [124, 522] on div "Grizzlies Sparring (Intermediate)" at bounding box center [133, 507] width 124 height 29
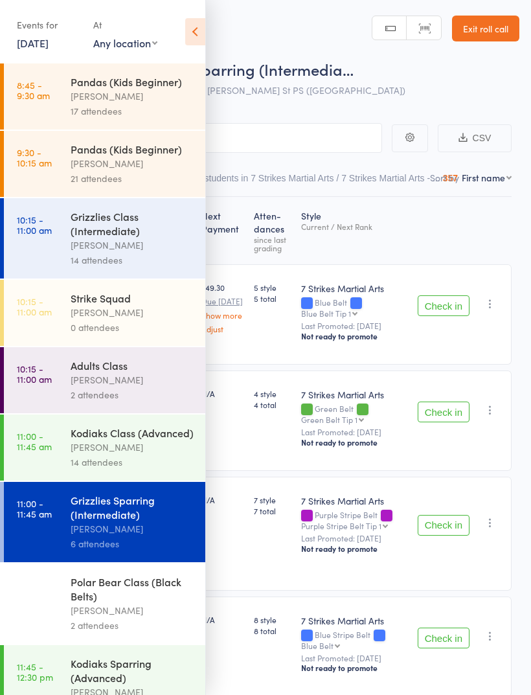
click at [200, 32] on icon at bounding box center [195, 31] width 20 height 27
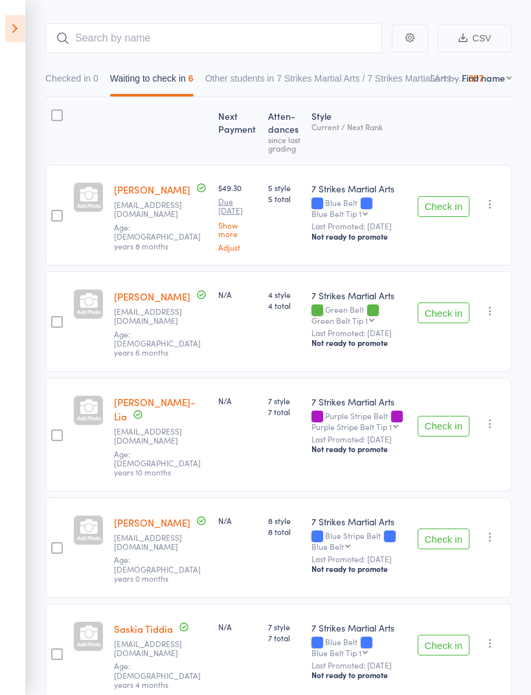
scroll to position [97, 0]
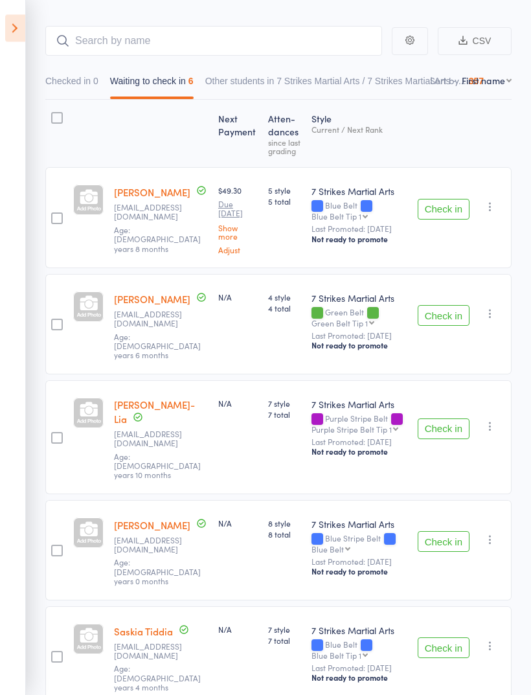
click at [17, 29] on icon at bounding box center [15, 28] width 20 height 27
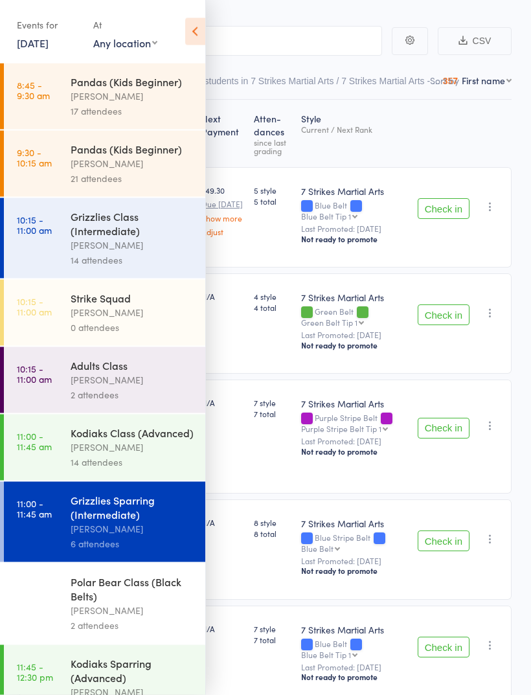
scroll to position [97, 0]
click at [202, 28] on icon at bounding box center [195, 31] width 20 height 27
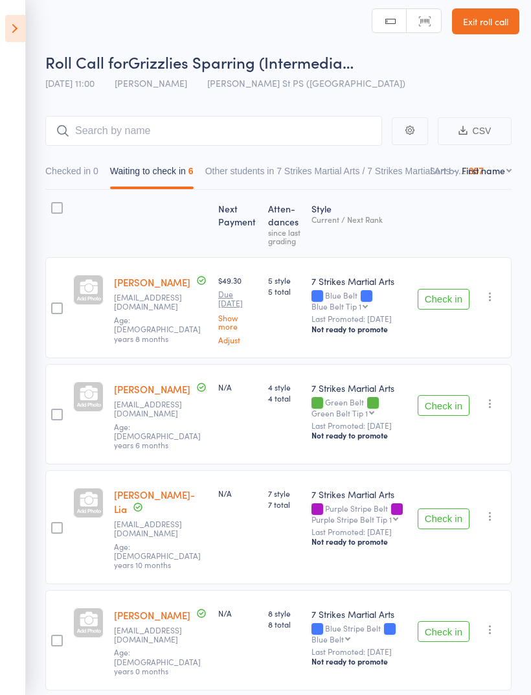
scroll to position [0, 0]
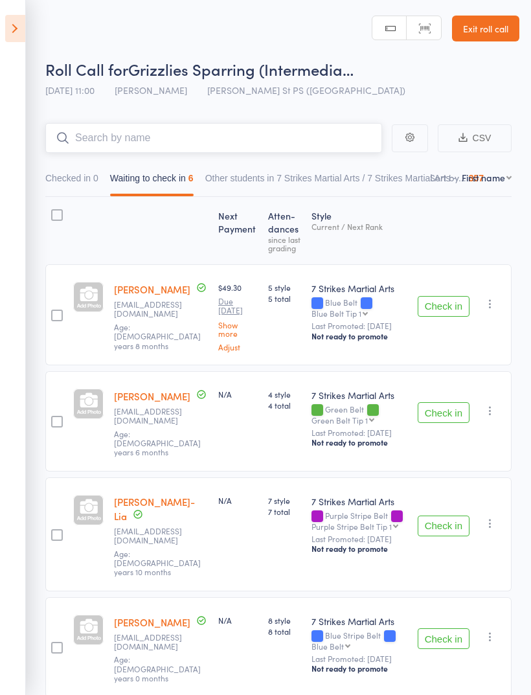
click at [270, 133] on input "search" at bounding box center [213, 138] width 337 height 30
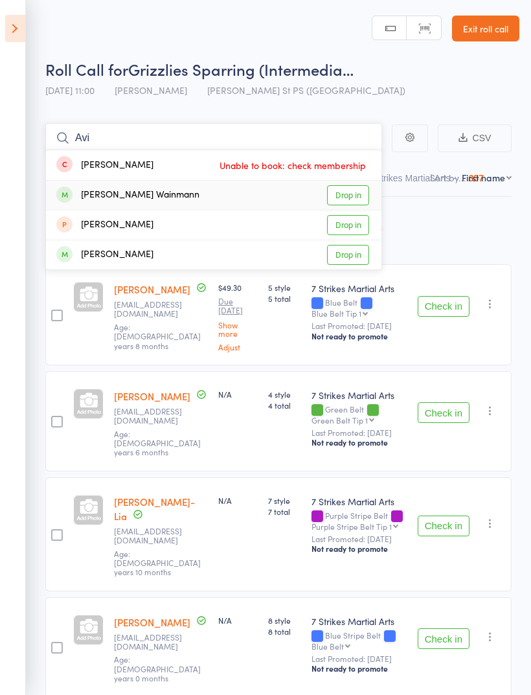
type input "Avi"
click at [355, 198] on link "Drop in" at bounding box center [348, 195] width 42 height 20
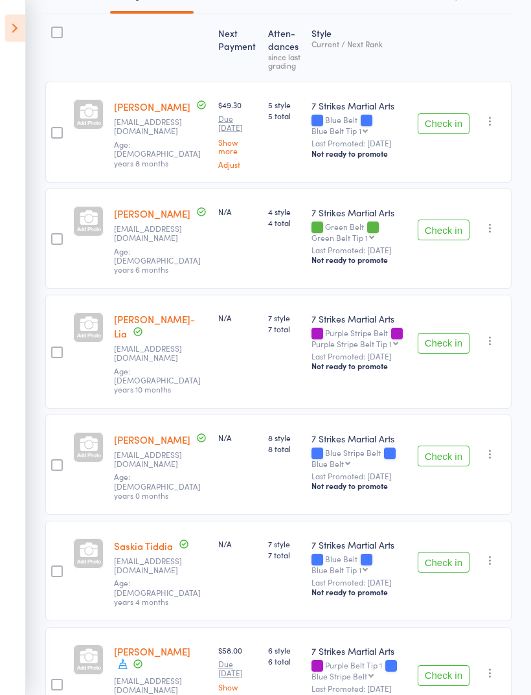
scroll to position [185, 0]
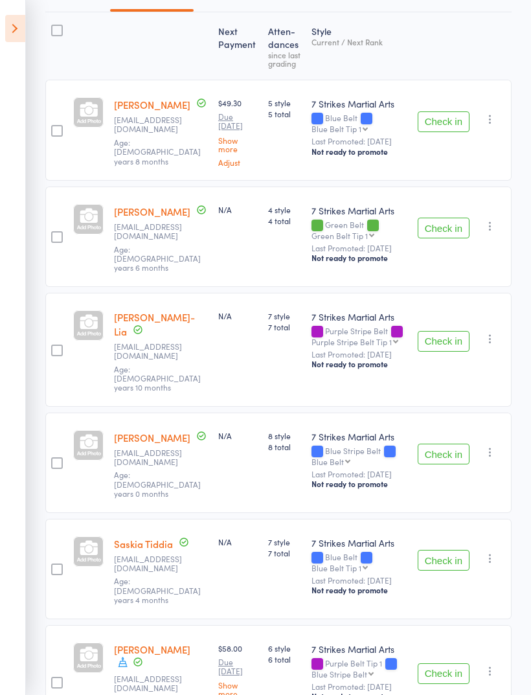
click at [440, 331] on button "Check in" at bounding box center [444, 341] width 52 height 21
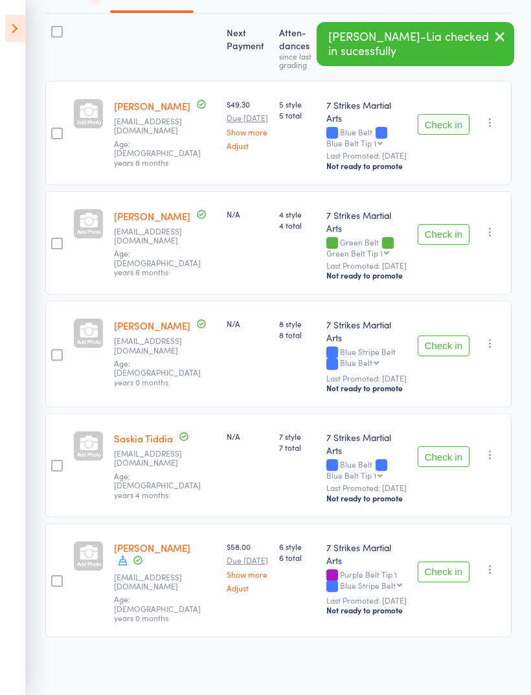
scroll to position [113, 0]
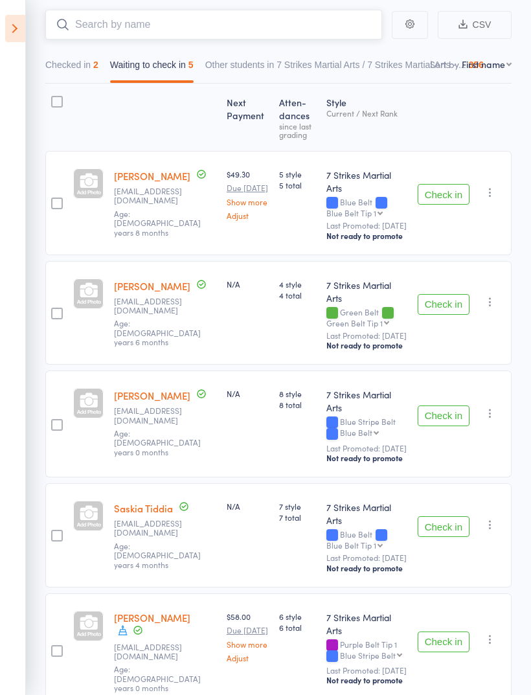
click at [235, 24] on input "search" at bounding box center [213, 25] width 337 height 30
click at [98, 63] on div "2" at bounding box center [95, 65] width 5 height 10
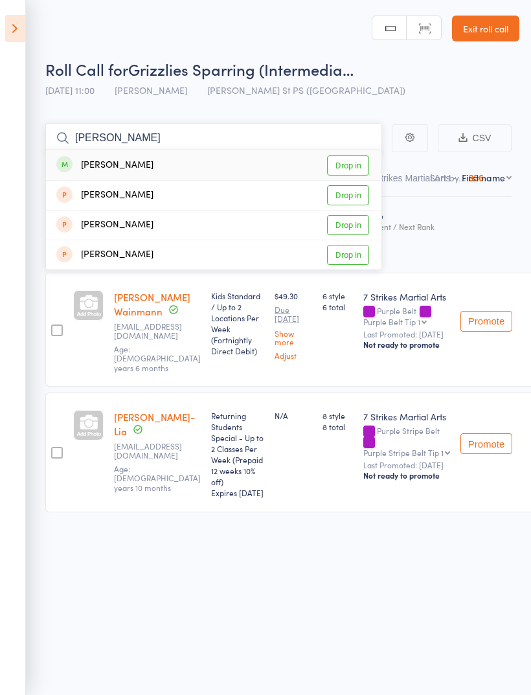
type input "Alf"
click at [348, 168] on link "Drop in" at bounding box center [348, 166] width 42 height 20
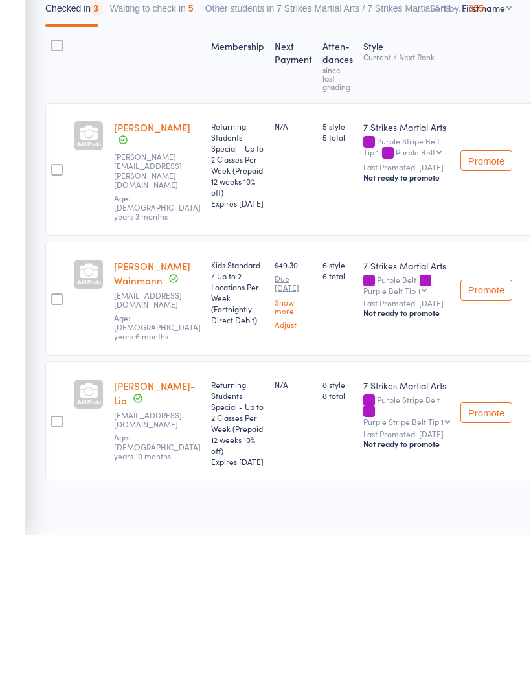
scroll to position [24, 0]
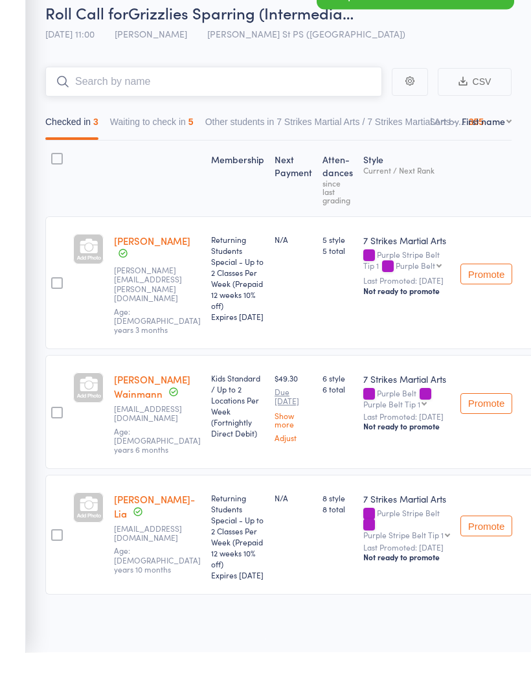
click at [177, 153] on button "Waiting to check in 5" at bounding box center [152, 168] width 84 height 30
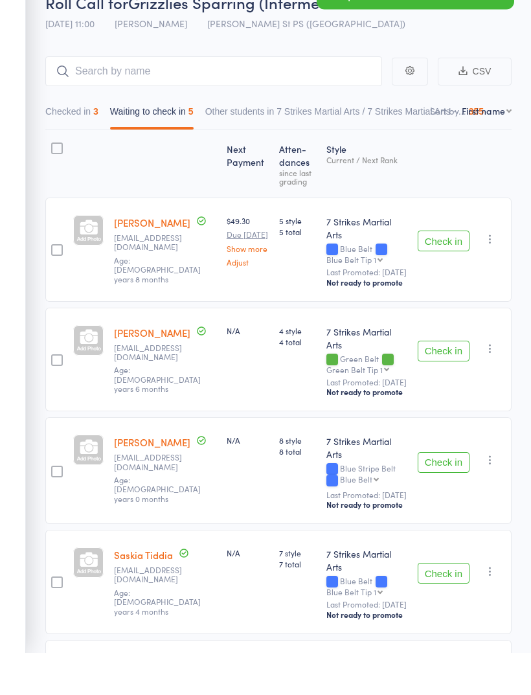
click at [450, 273] on button "Check in" at bounding box center [444, 283] width 52 height 21
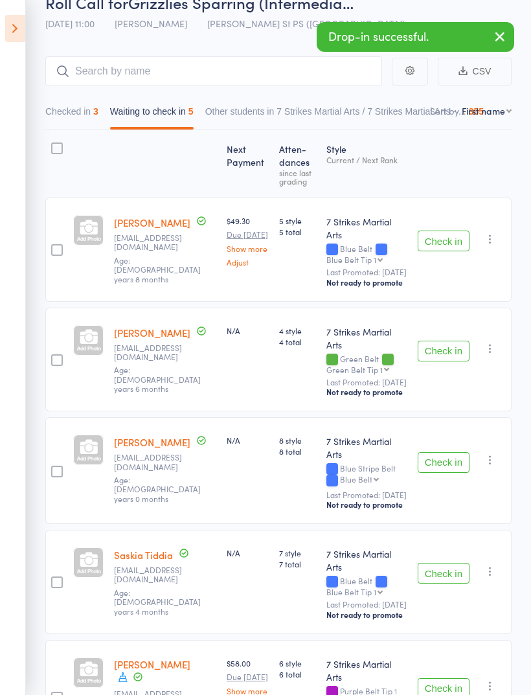
scroll to position [7, 0]
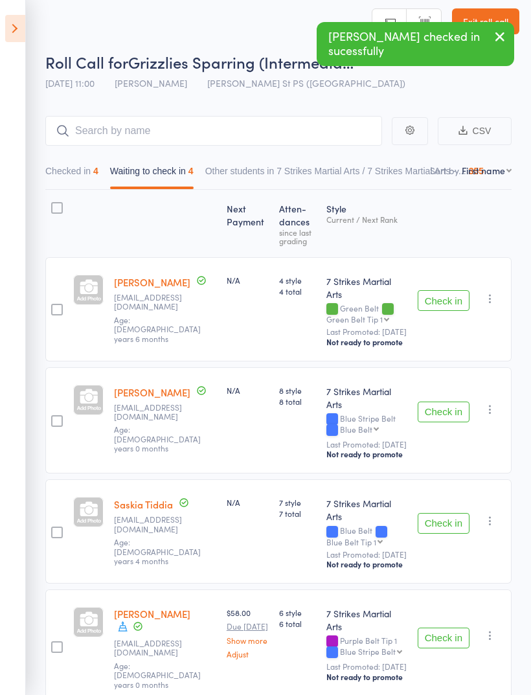
click at [455, 410] on button "Check in" at bounding box center [444, 412] width 52 height 21
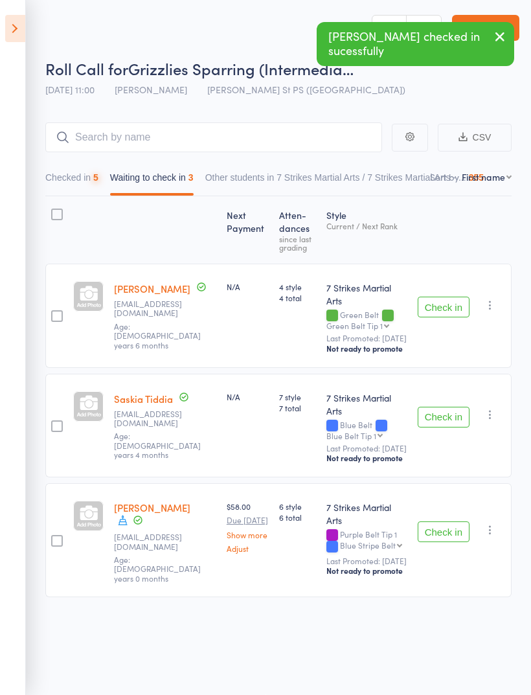
scroll to position [9, 0]
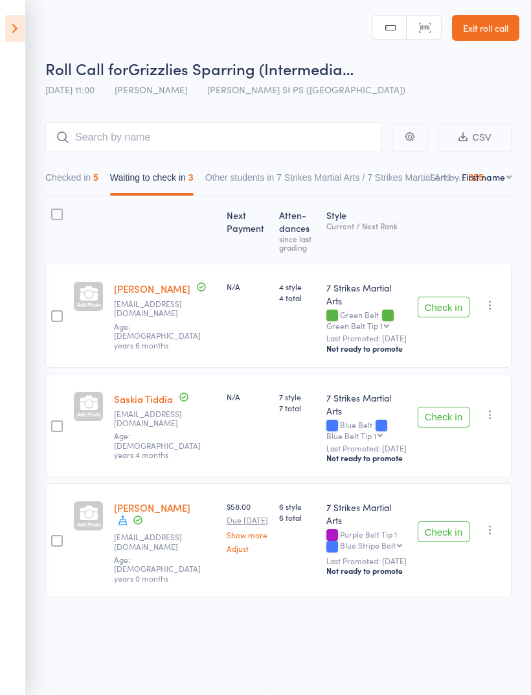
click at [80, 174] on button "Checked in 5" at bounding box center [71, 181] width 53 height 30
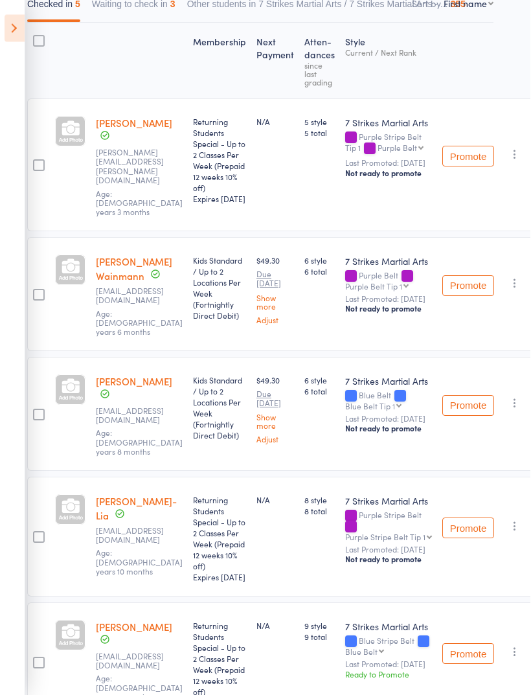
scroll to position [176, 17]
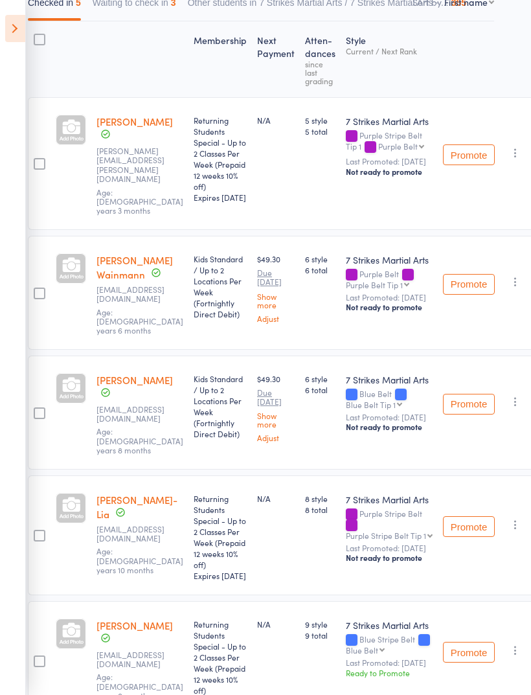
click at [514, 395] on icon "button" at bounding box center [515, 401] width 13 height 13
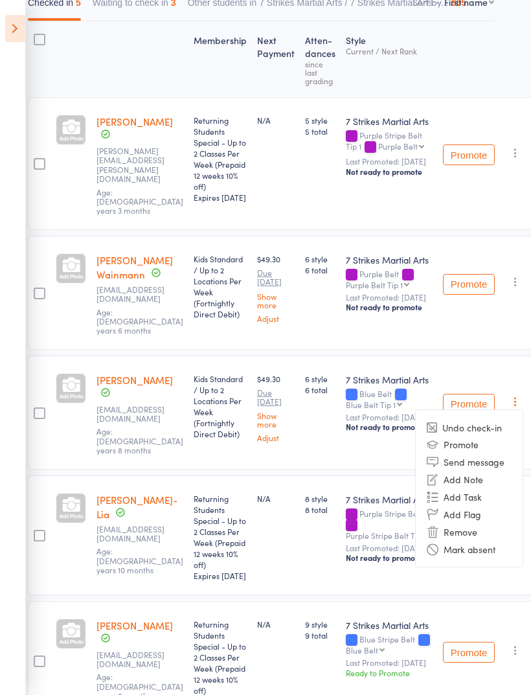
click at [470, 523] on li "Remove" at bounding box center [469, 531] width 107 height 17
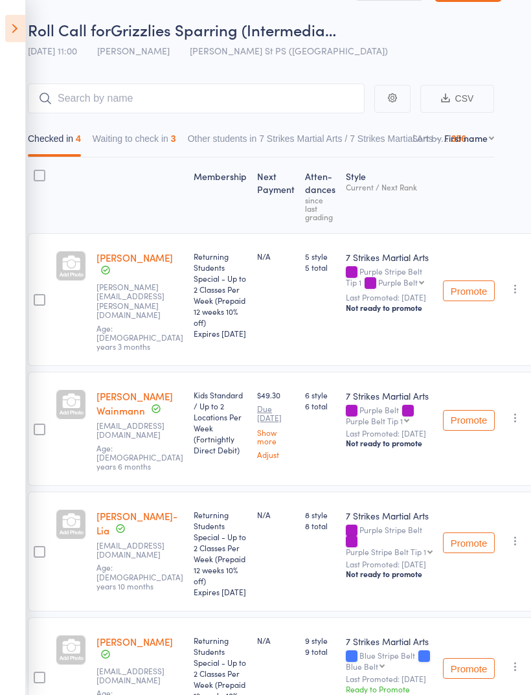
scroll to position [40, 17]
click at [207, 102] on input "search" at bounding box center [196, 98] width 337 height 30
click at [158, 152] on button "Waiting to check in 3" at bounding box center [135, 141] width 84 height 30
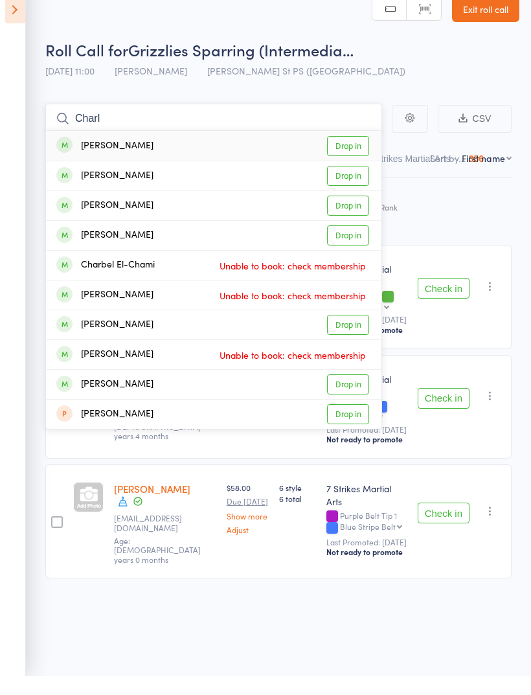
type input "Charl"
click at [354, 155] on link "Drop in" at bounding box center [348, 165] width 42 height 20
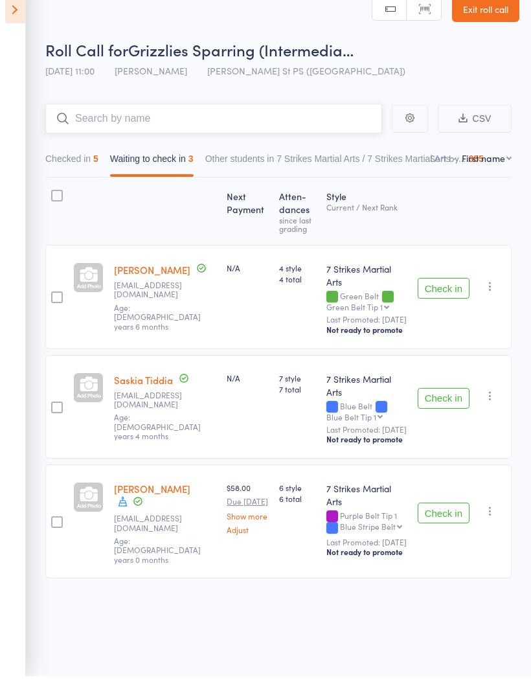
click at [98, 166] on button "Checked in 5" at bounding box center [71, 181] width 53 height 30
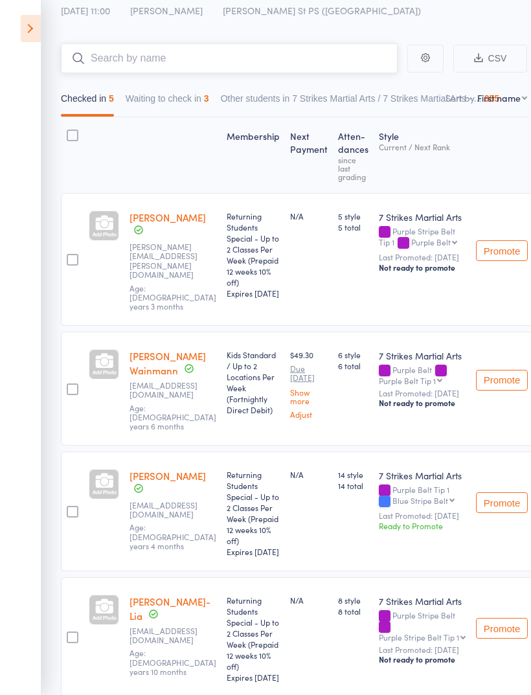
scroll to position [0, 0]
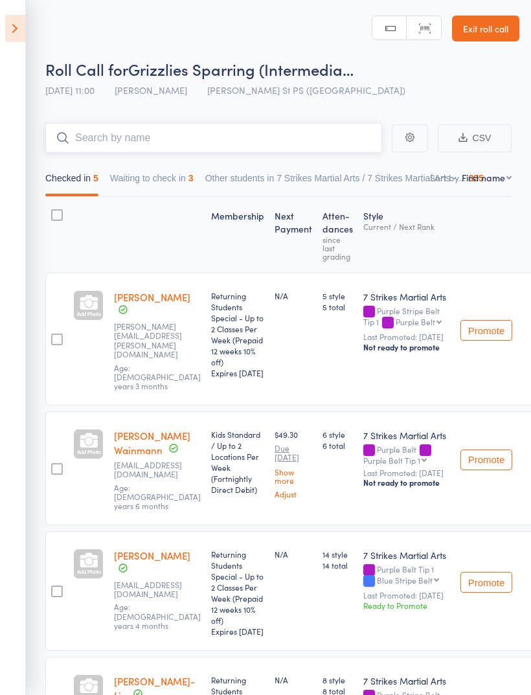
click at [187, 179] on button "Waiting to check in 3" at bounding box center [152, 182] width 84 height 30
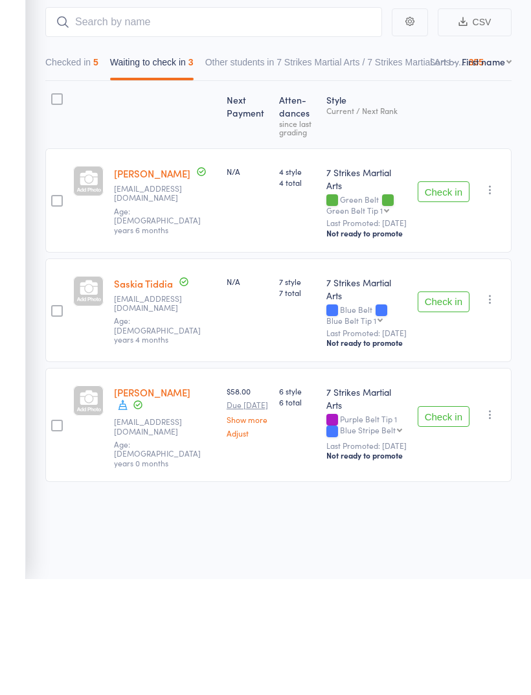
click at [457, 408] on button "Check in" at bounding box center [444, 418] width 52 height 21
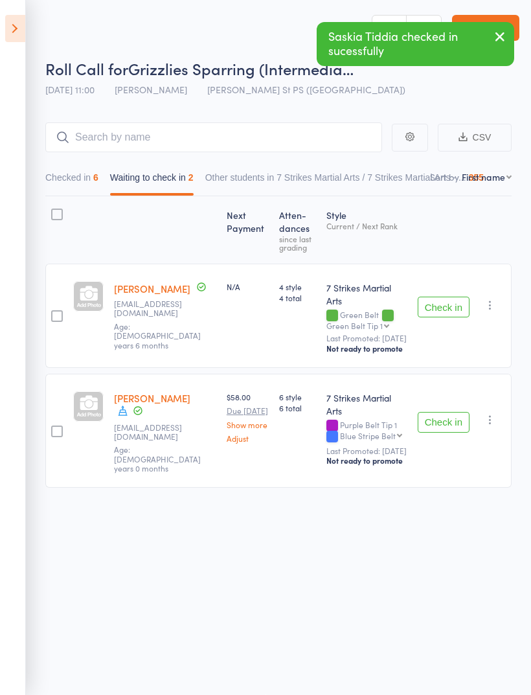
click at [80, 189] on button "Checked in 6" at bounding box center [71, 181] width 53 height 30
